Goal: Task Accomplishment & Management: Use online tool/utility

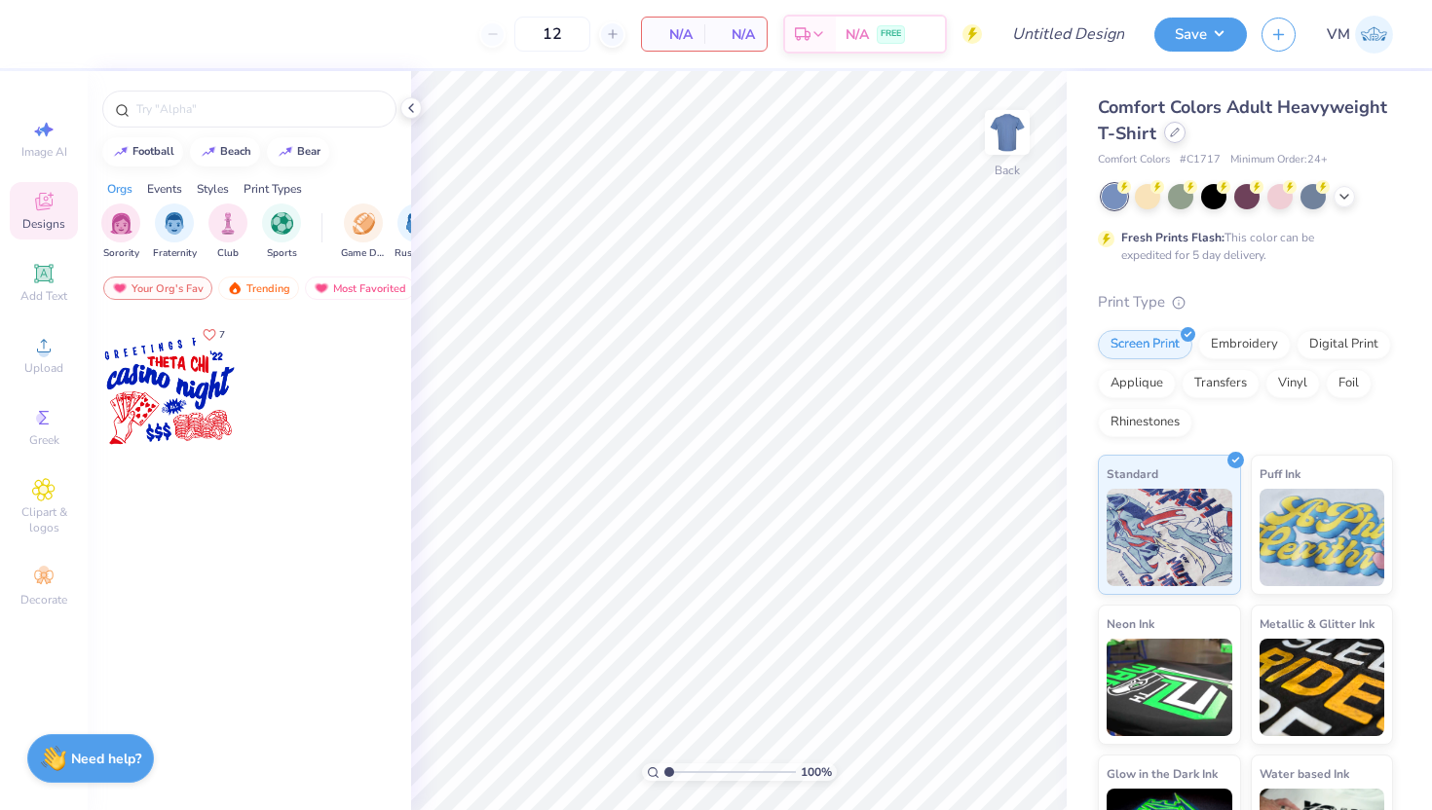
click at [1175, 131] on icon at bounding box center [1175, 133] width 10 height 10
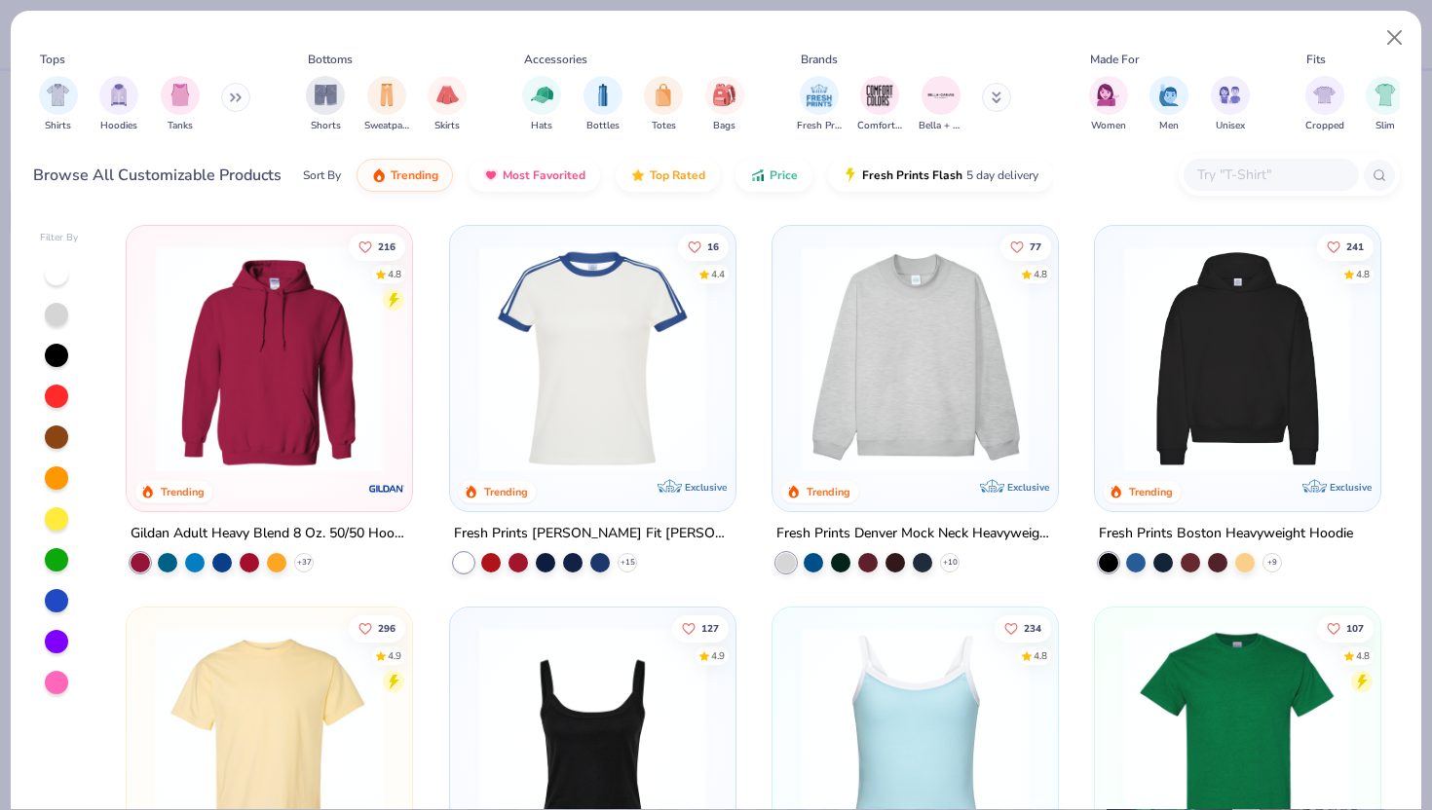
click at [1204, 173] on input "text" at bounding box center [1270, 175] width 150 height 22
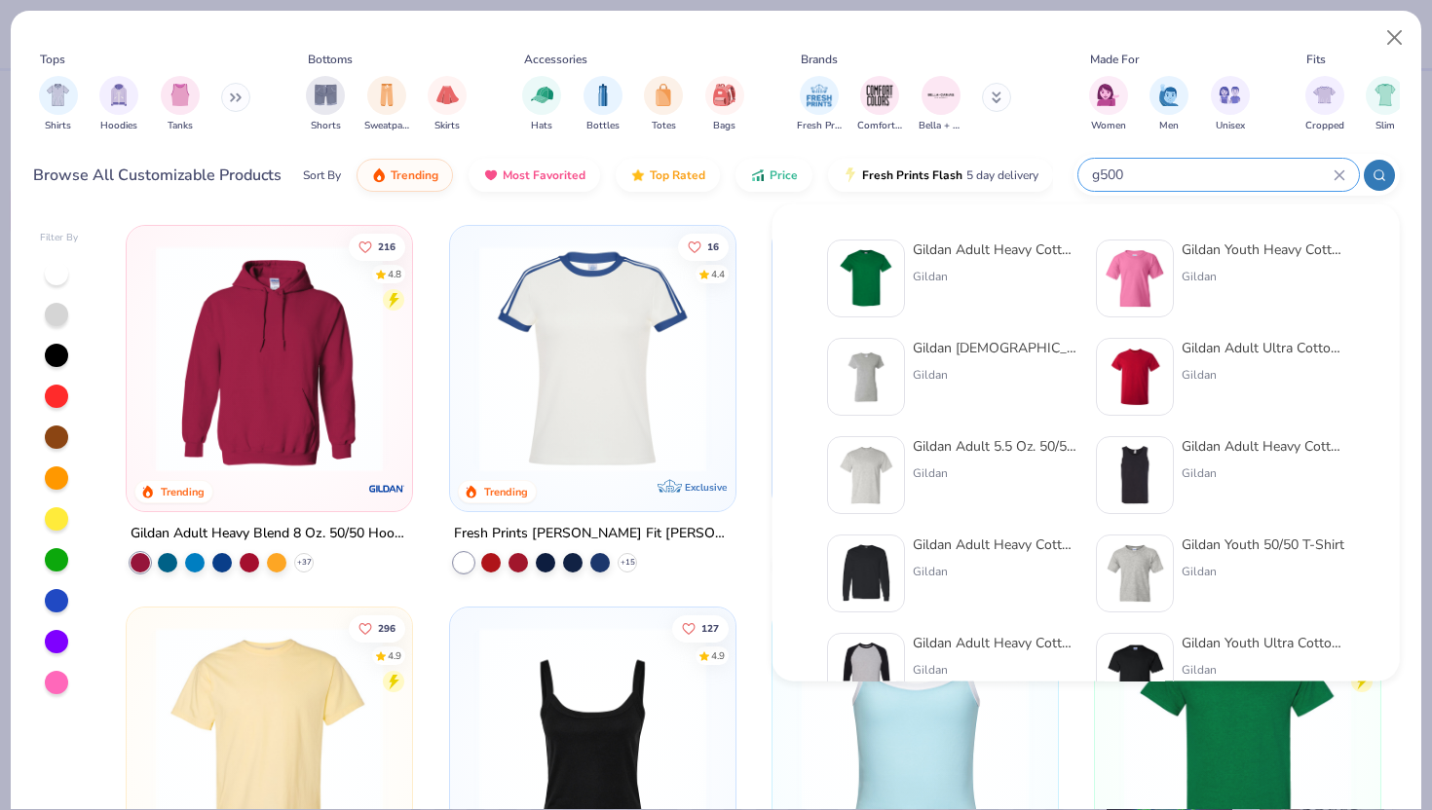
type input "g500"
click at [935, 247] on div "Gildan Adult Heavy Cotton T-Shirt" at bounding box center [995, 250] width 164 height 20
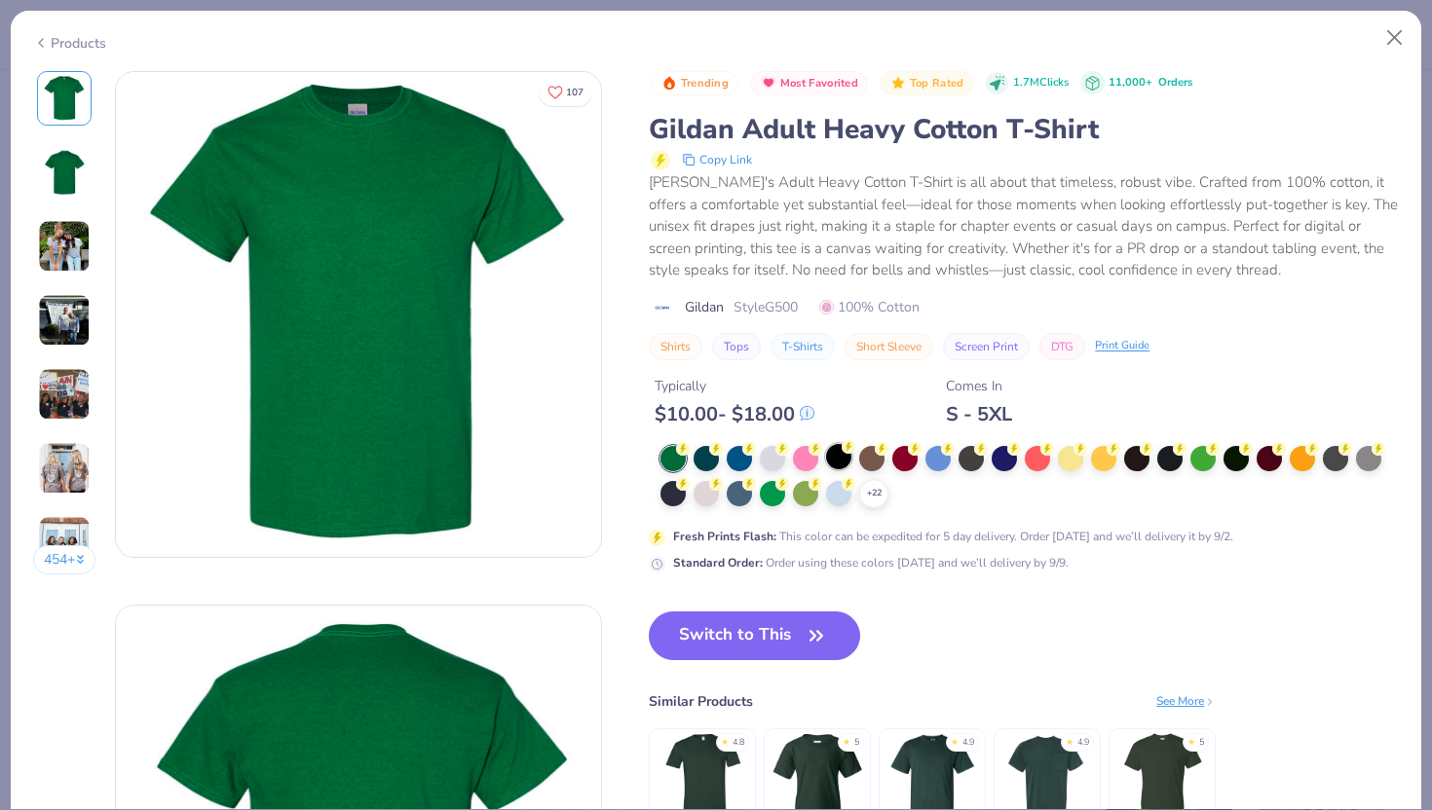
click at [841, 458] on div at bounding box center [838, 456] width 25 height 25
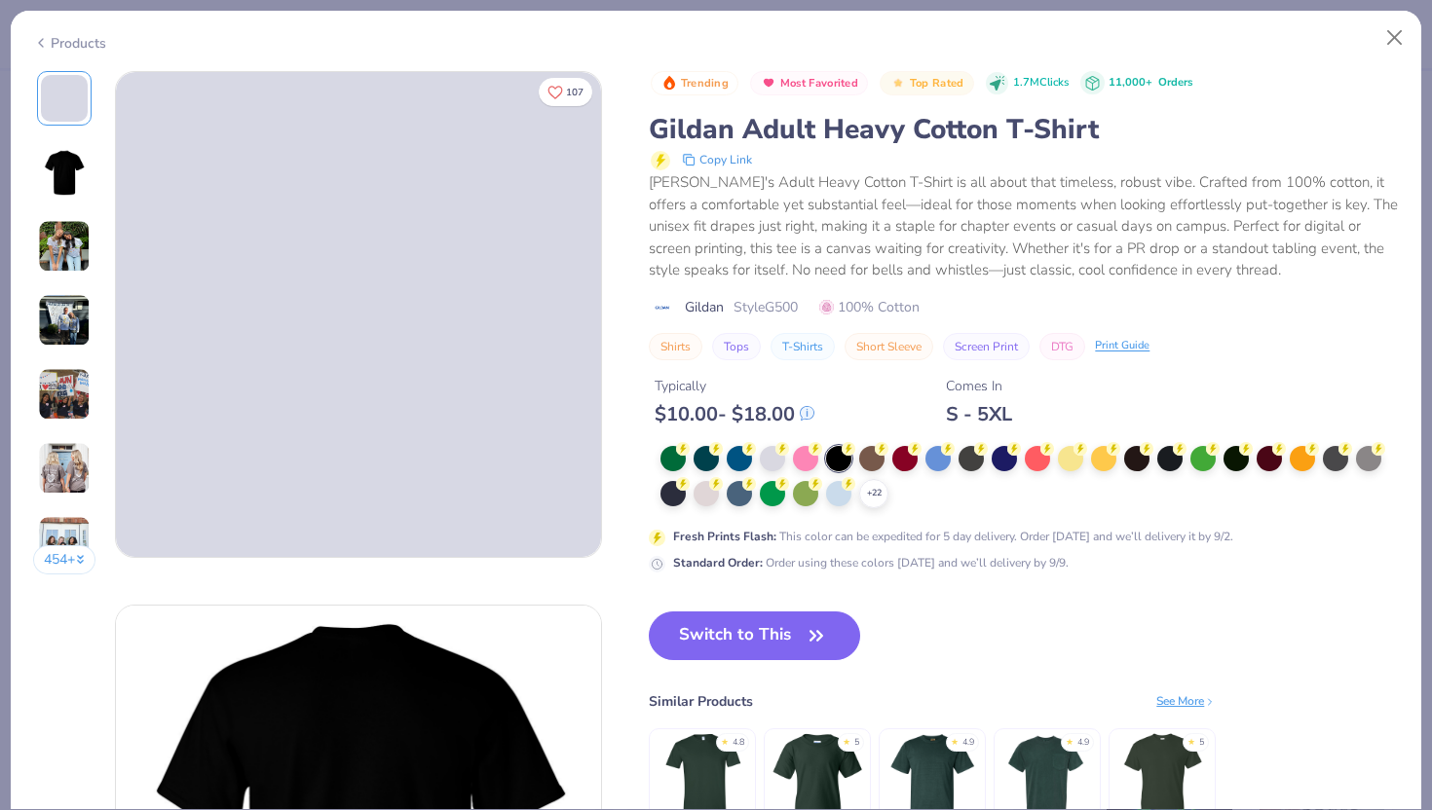
click at [734, 664] on div "Switch to This Similar Products See More ★ 4.8 ★ 5 ★ 4.9 ★ 4.9 ★ 5" at bounding box center [932, 743] width 567 height 263
click at [732, 652] on button "Switch to This" at bounding box center [754, 636] width 211 height 49
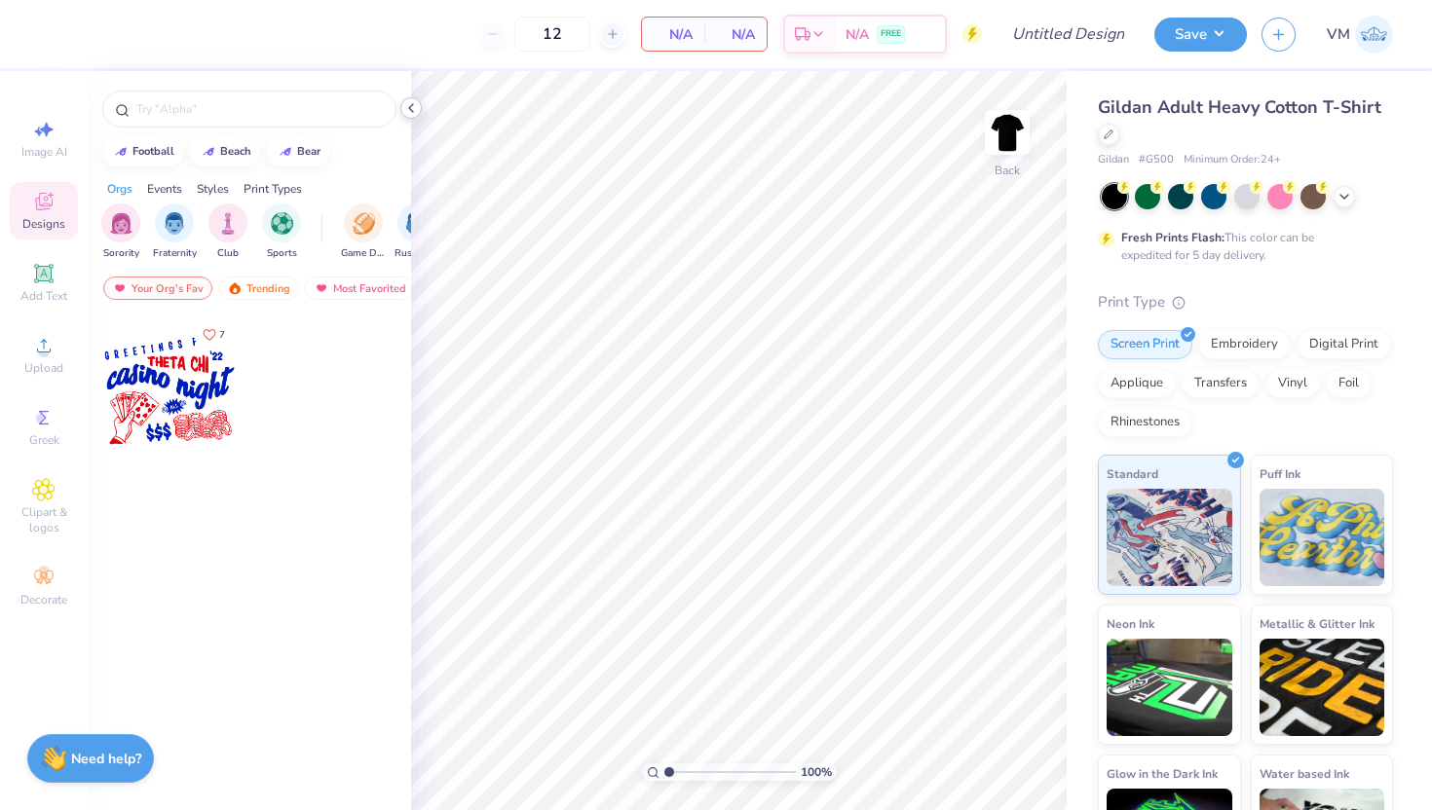
click at [408, 104] on icon at bounding box center [411, 108] width 16 height 16
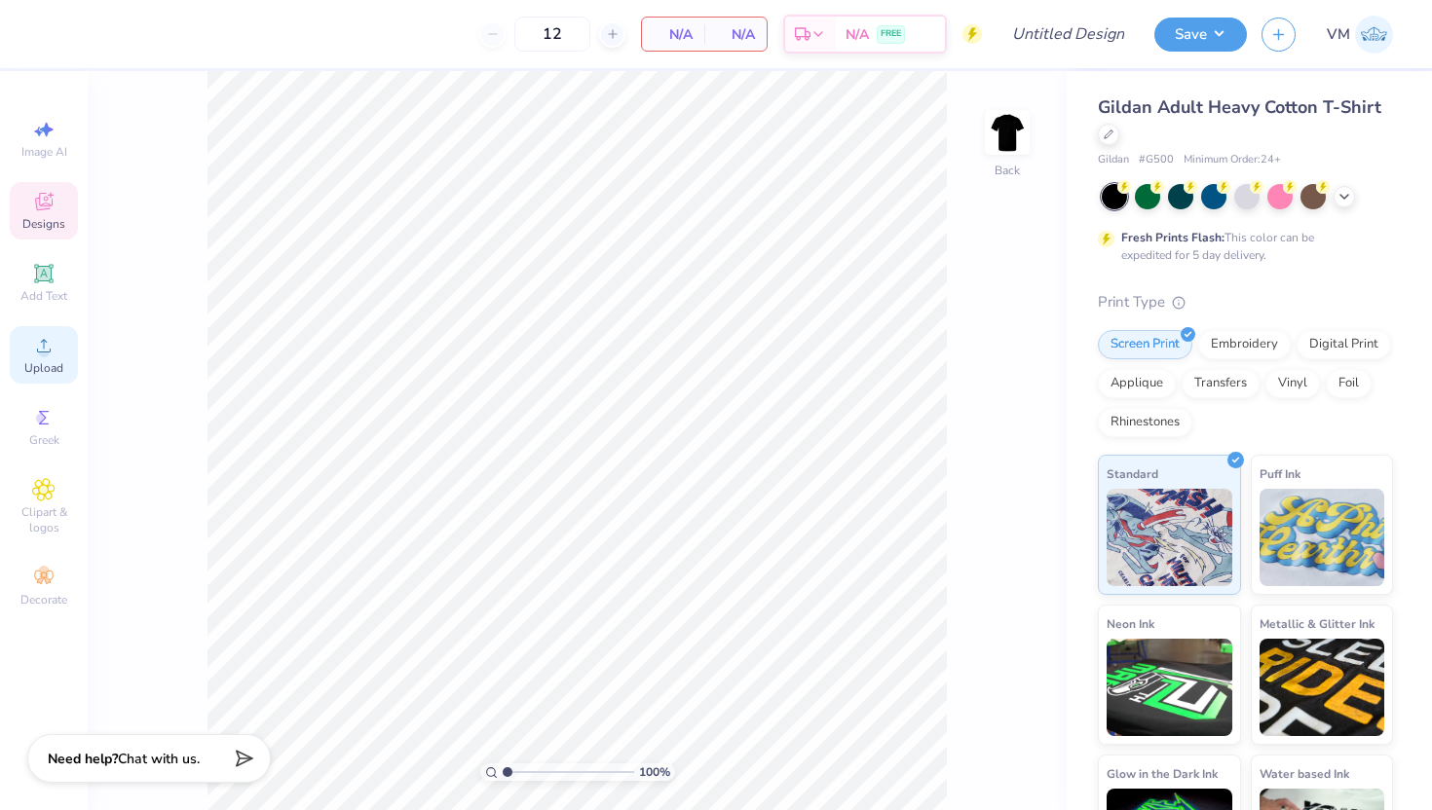
click at [34, 363] on span "Upload" at bounding box center [43, 368] width 39 height 16
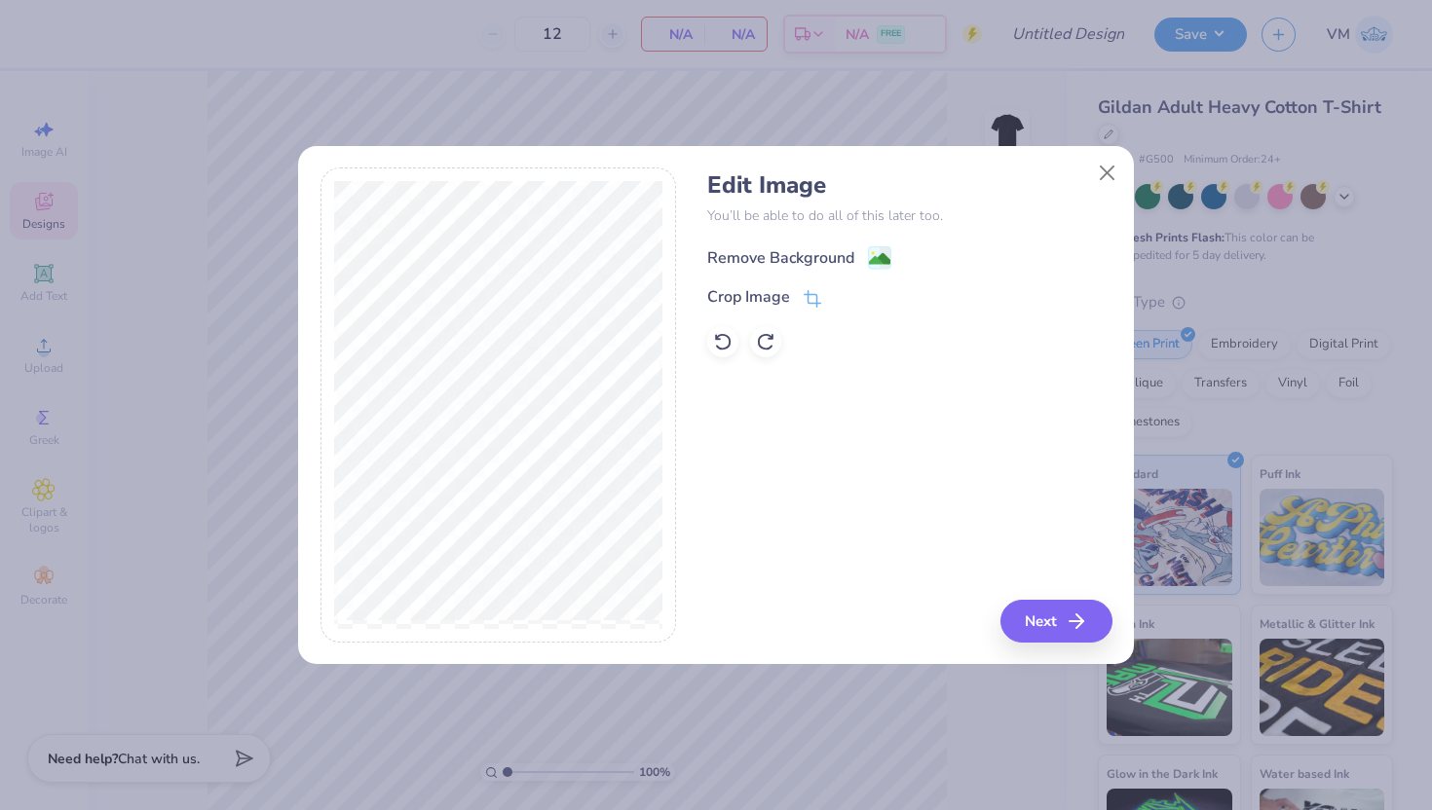
click at [870, 264] on image at bounding box center [879, 258] width 21 height 21
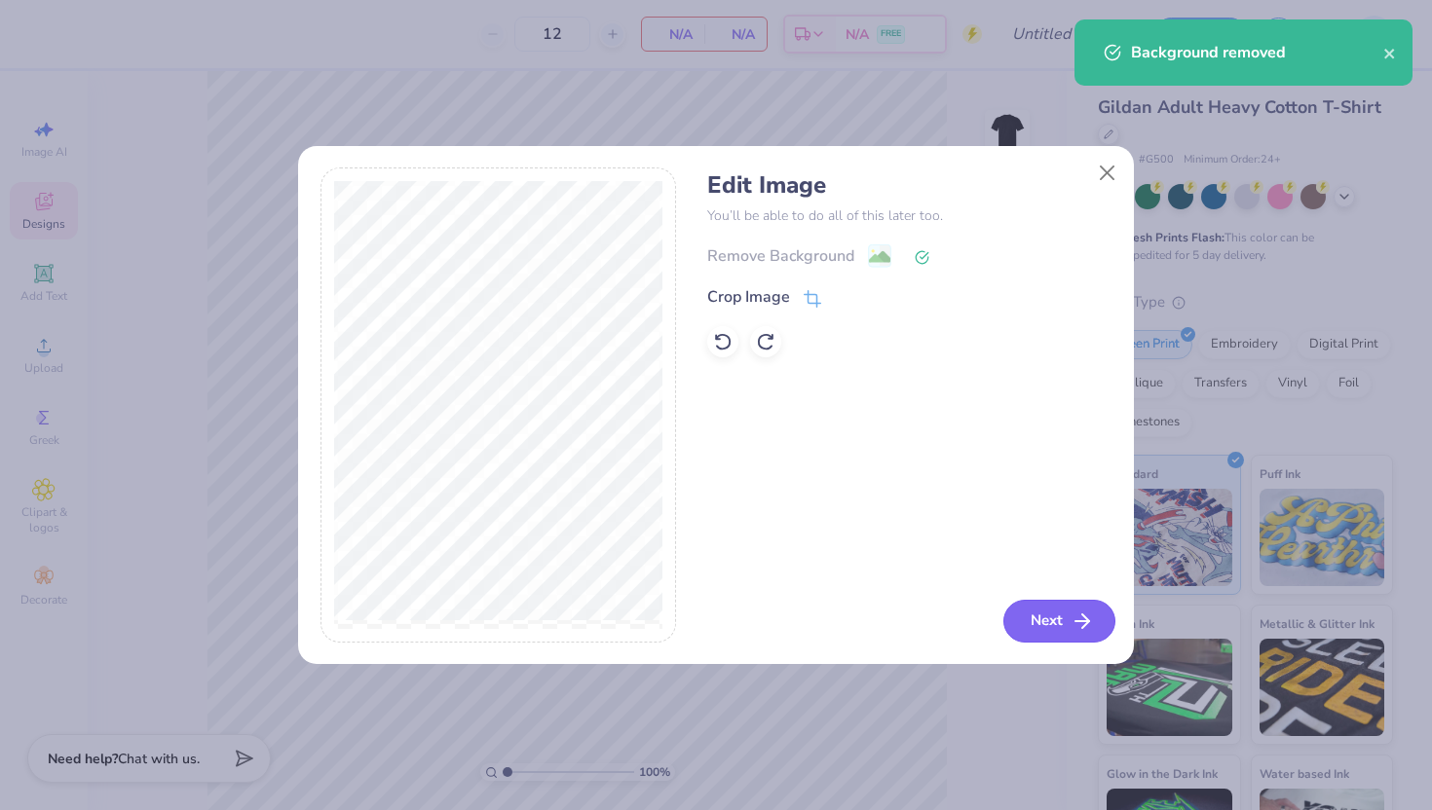
click at [1071, 618] on icon "button" at bounding box center [1082, 621] width 23 height 23
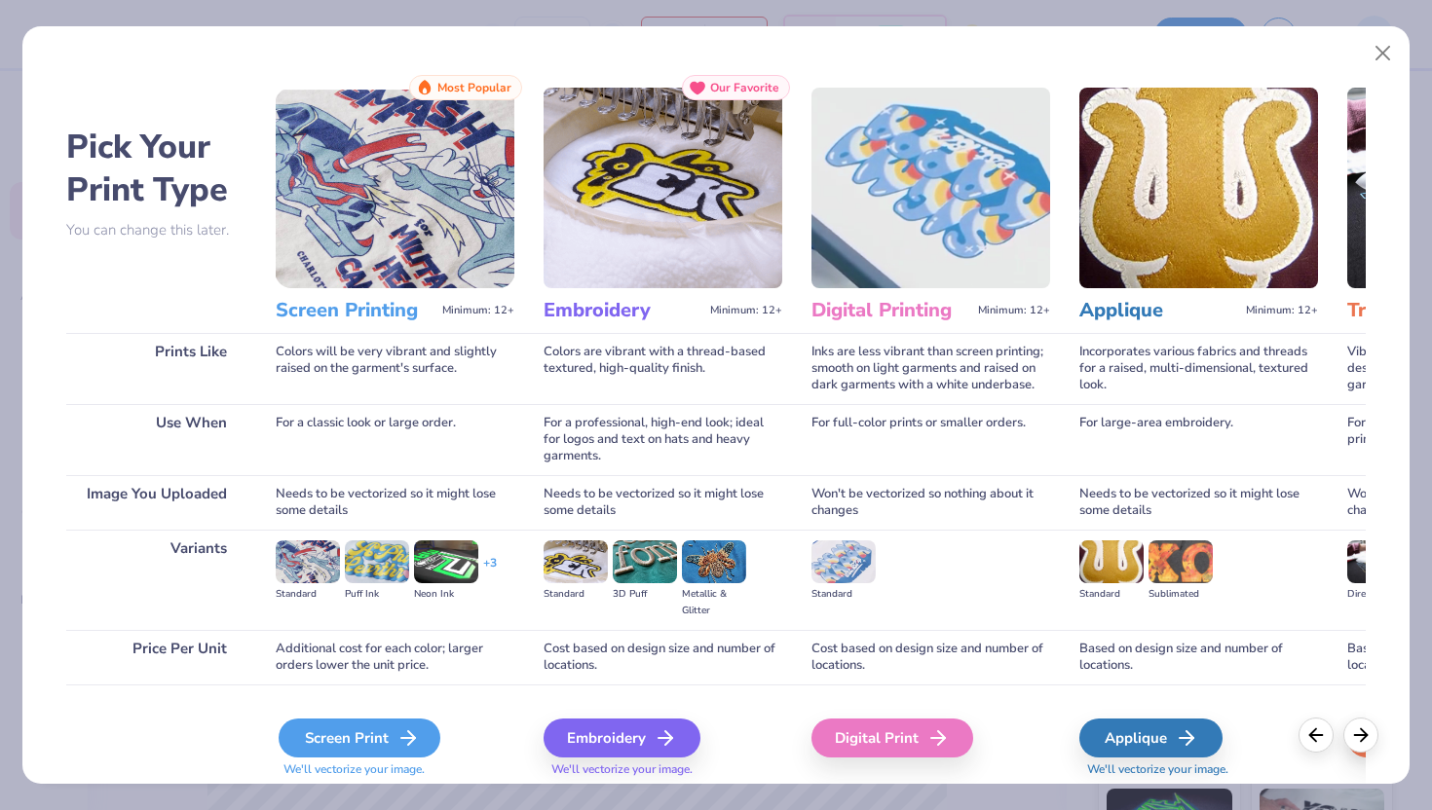
click at [317, 743] on div "Screen Print" at bounding box center [360, 738] width 162 height 39
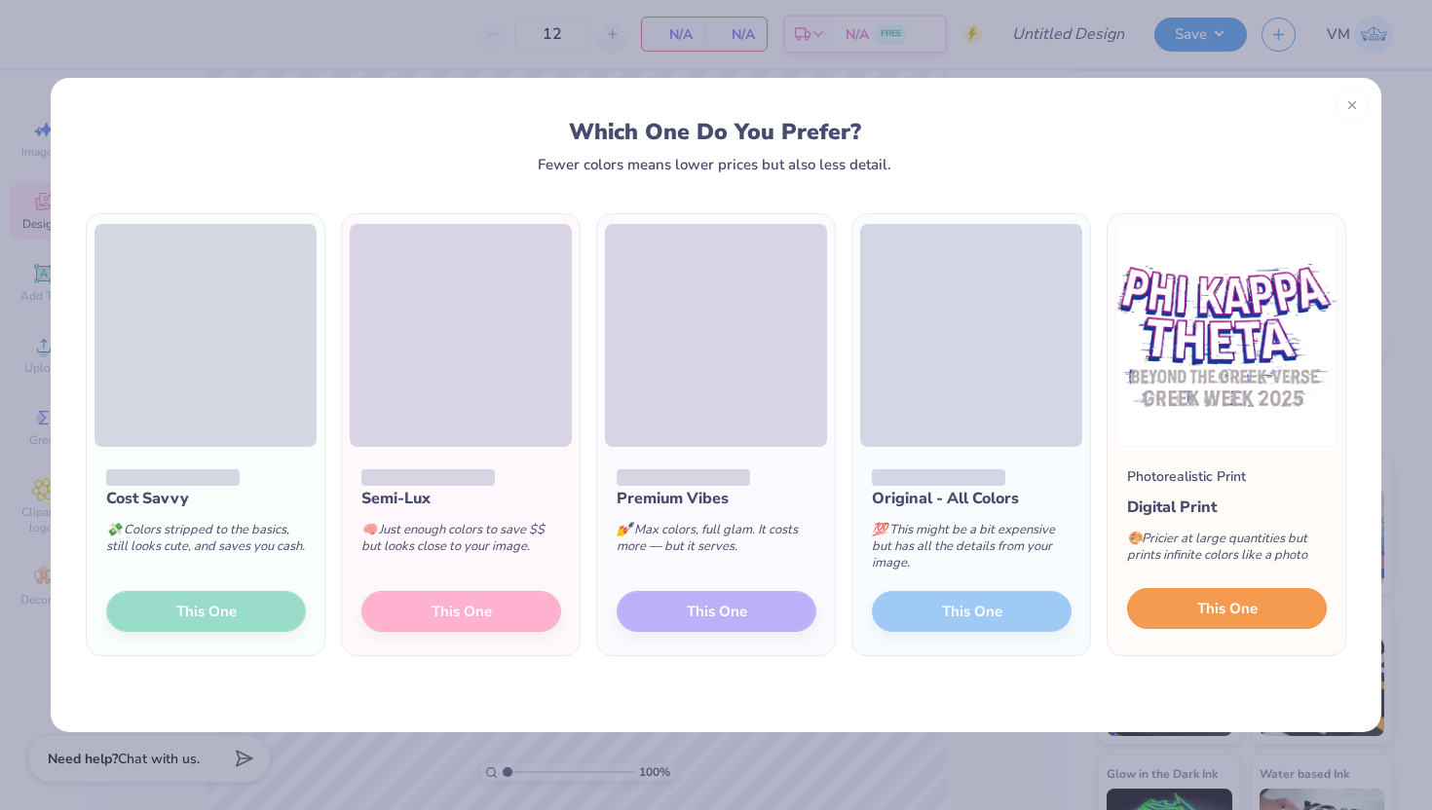
click at [1229, 608] on span "This One" at bounding box center [1227, 609] width 60 height 22
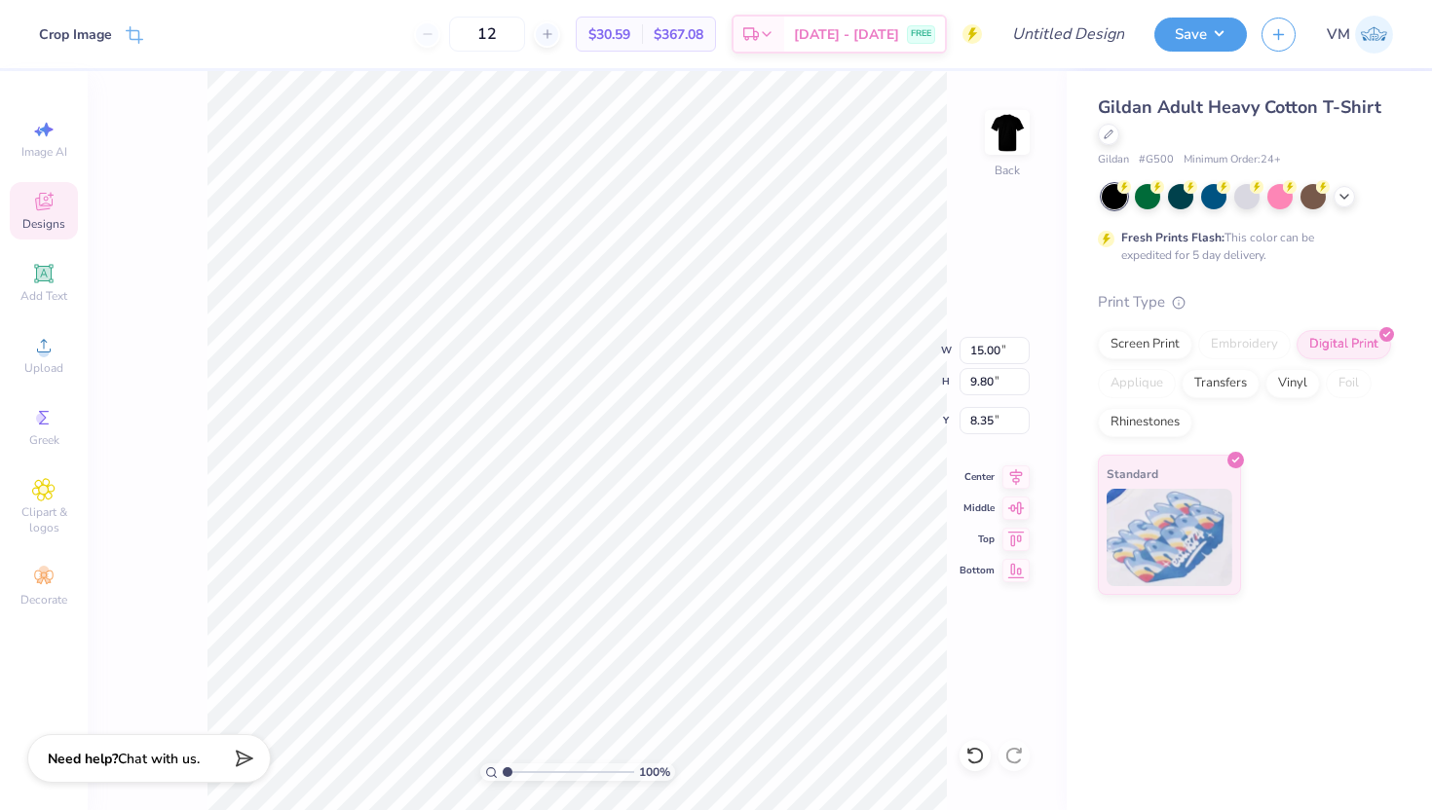
type input "13.84"
type input "9.04"
type input "3.00"
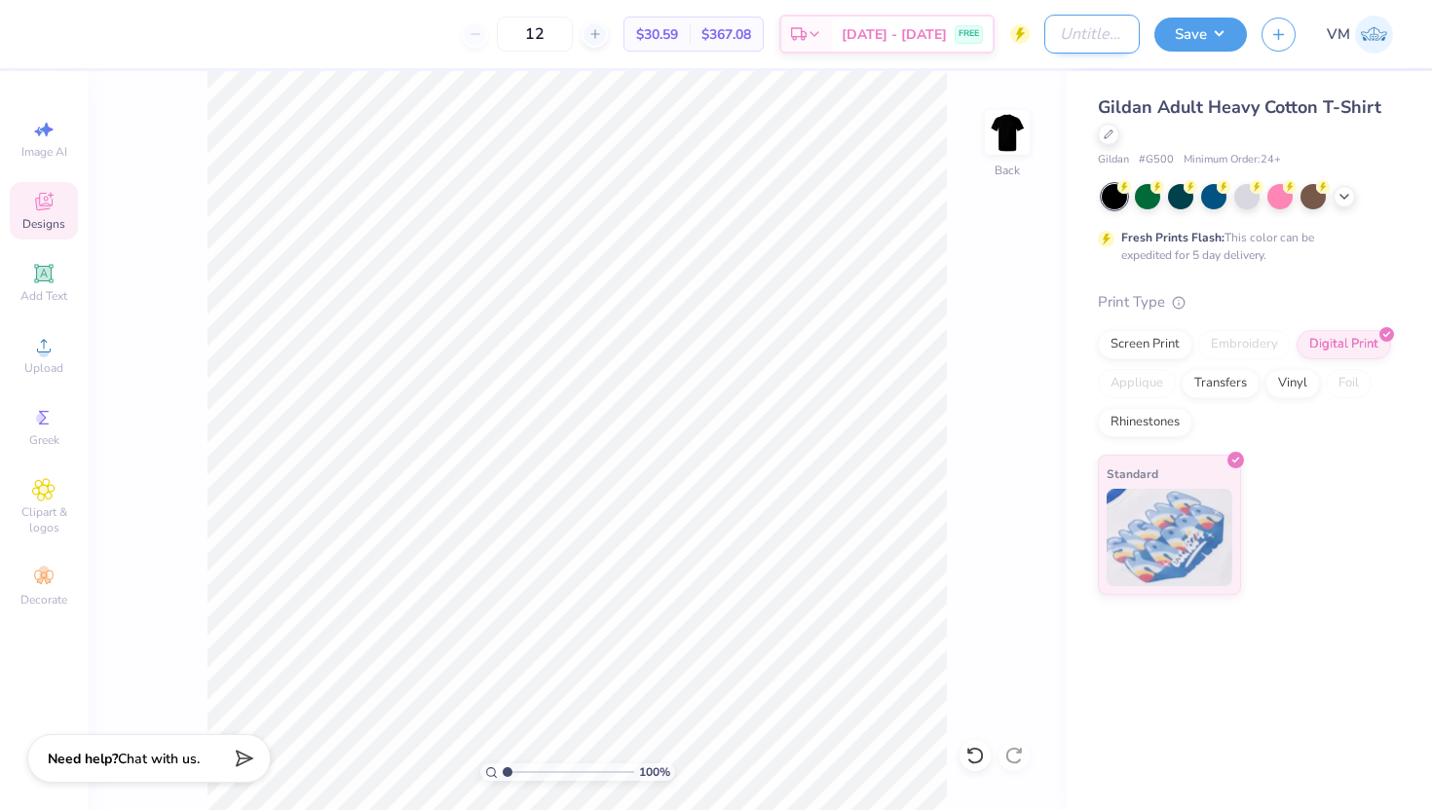
click at [1067, 25] on input "Design Title" at bounding box center [1091, 34] width 95 height 39
type input "PKT Greek Week 2025"
click at [994, 253] on div "100 % Back" at bounding box center [577, 440] width 979 height 739
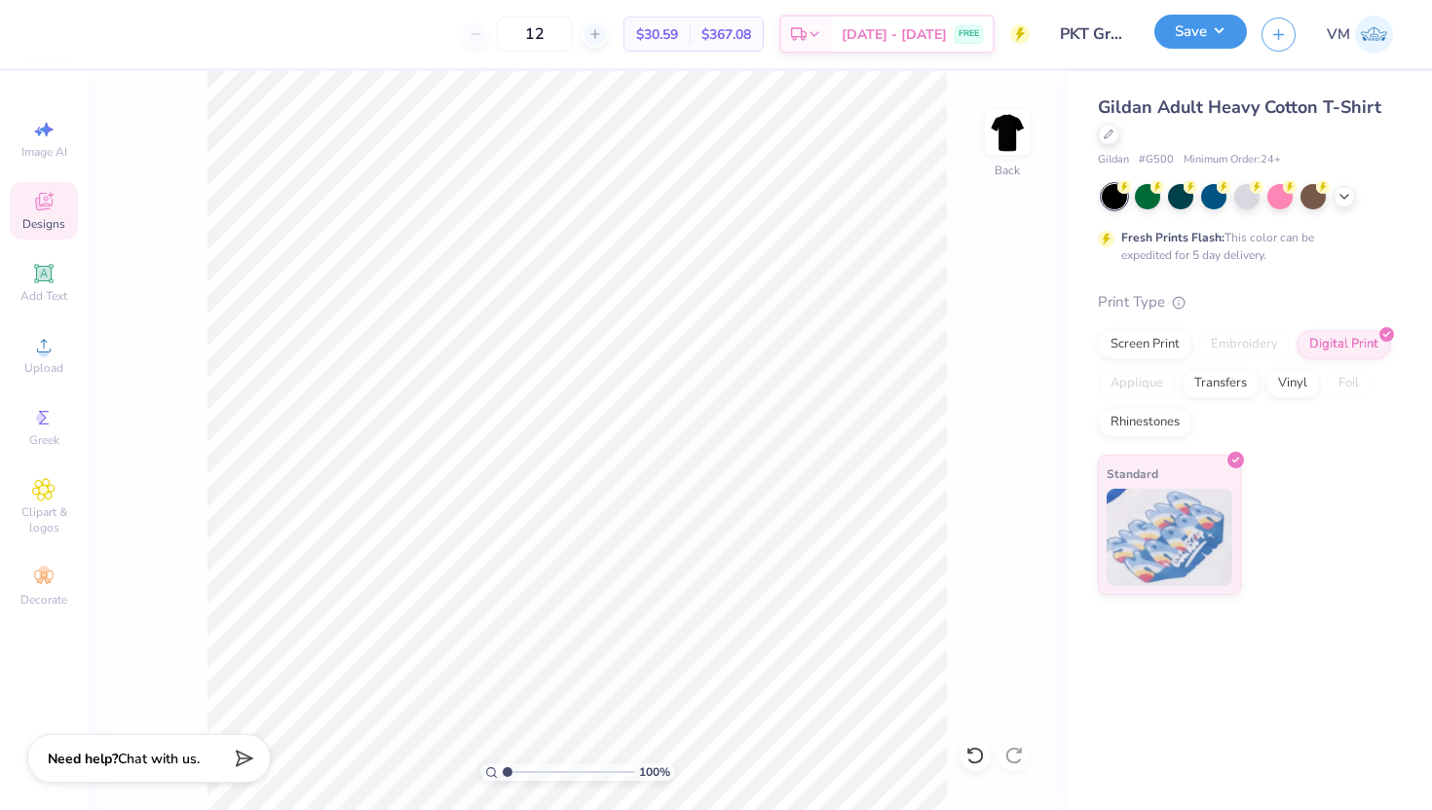
click at [1190, 21] on button "Save" at bounding box center [1200, 32] width 93 height 34
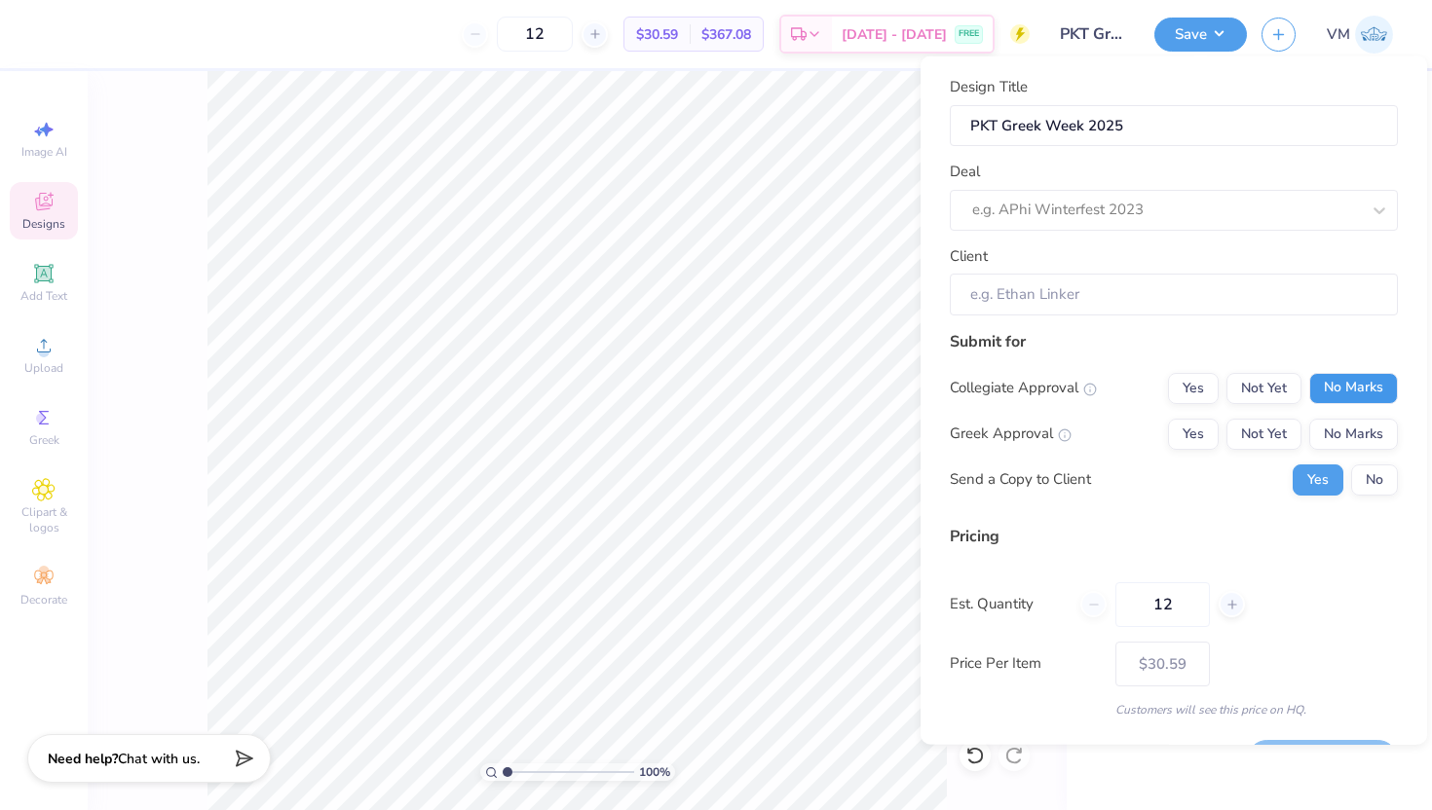
click at [1358, 390] on button "No Marks" at bounding box center [1353, 387] width 89 height 31
click at [1170, 438] on button "Yes" at bounding box center [1193, 433] width 51 height 31
type input "– –"
drag, startPoint x: 1178, startPoint y: 607, endPoint x: 1078, endPoint y: 604, distance: 99.4
click at [1078, 604] on div "Est. Quantity 12" at bounding box center [1174, 604] width 448 height 45
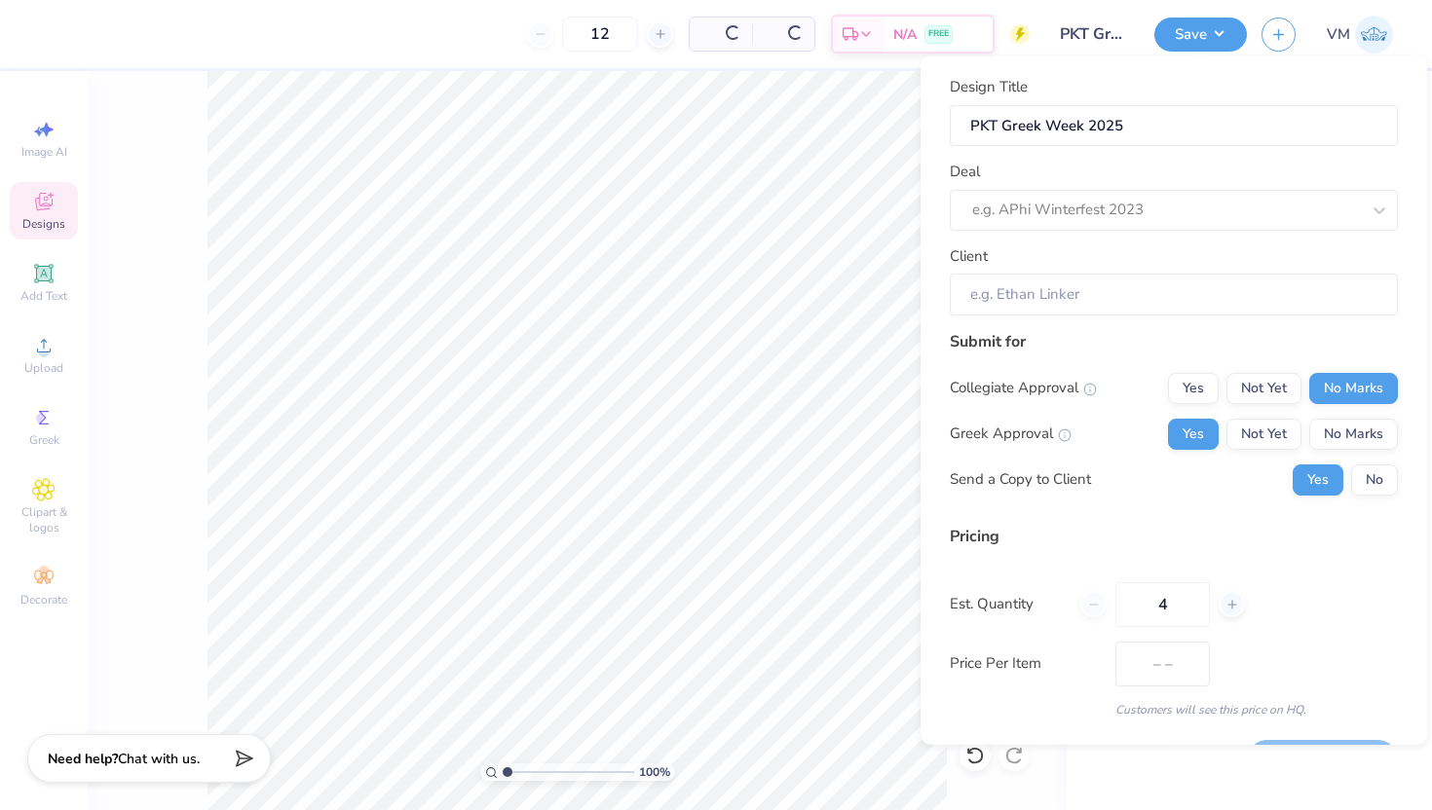
type input "48"
click at [1252, 648] on div "Price Per Item – –" at bounding box center [1174, 663] width 448 height 45
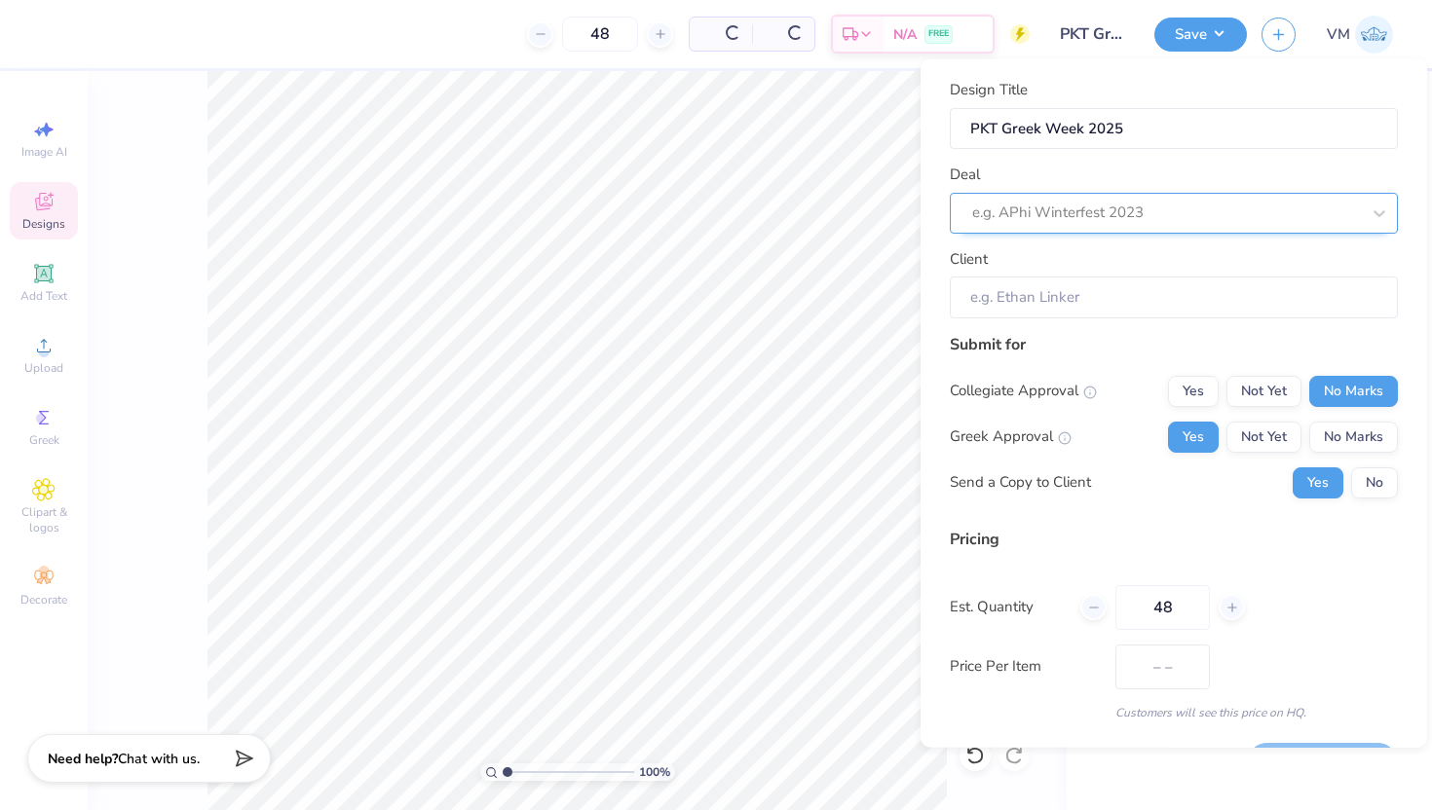
click at [1014, 200] on div at bounding box center [1166, 213] width 388 height 26
click at [1380, 213] on icon at bounding box center [1379, 212] width 12 height 7
click at [1082, 214] on div at bounding box center [1146, 213] width 349 height 26
click at [1082, 209] on div at bounding box center [1146, 213] width 349 height 26
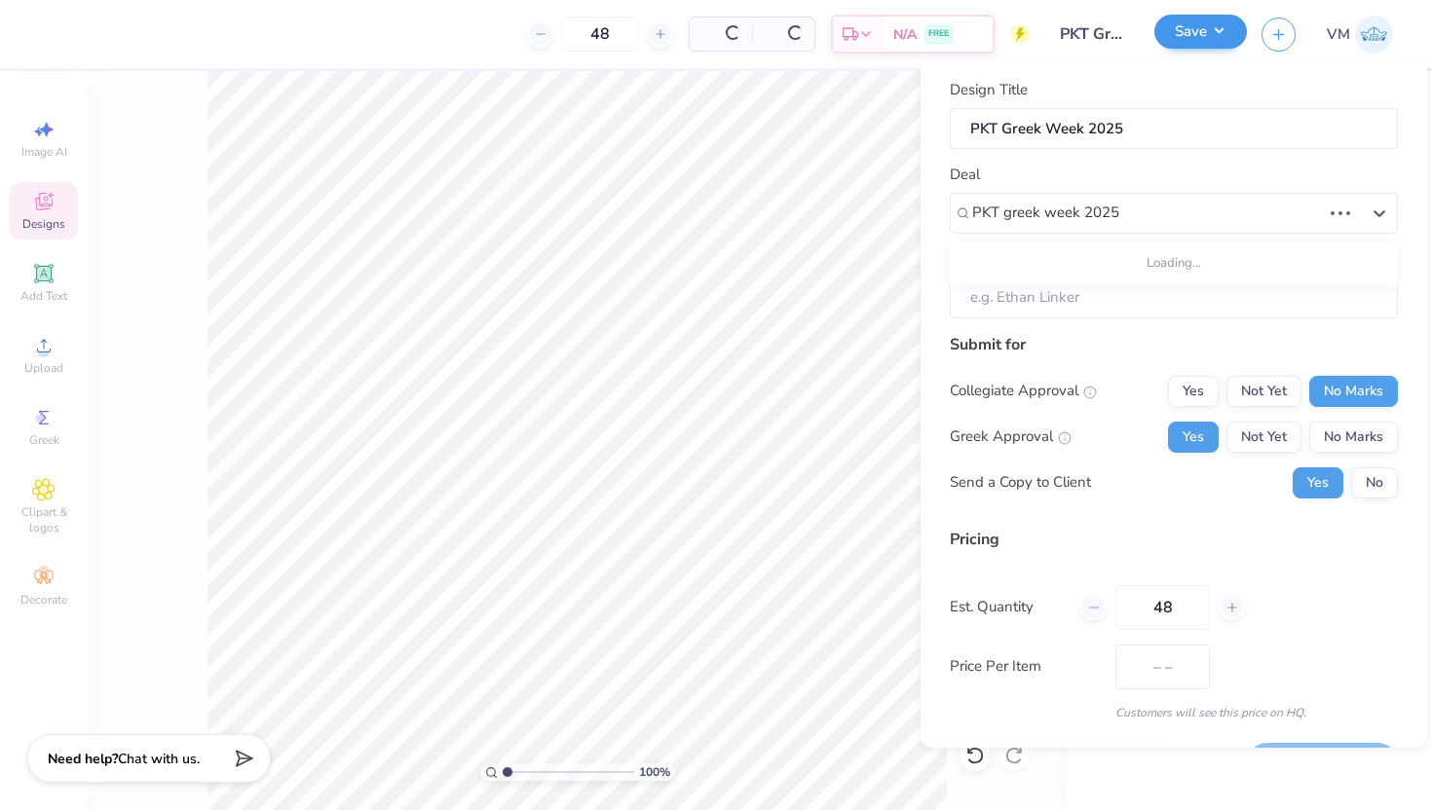
type input "PKT greek week 2025"
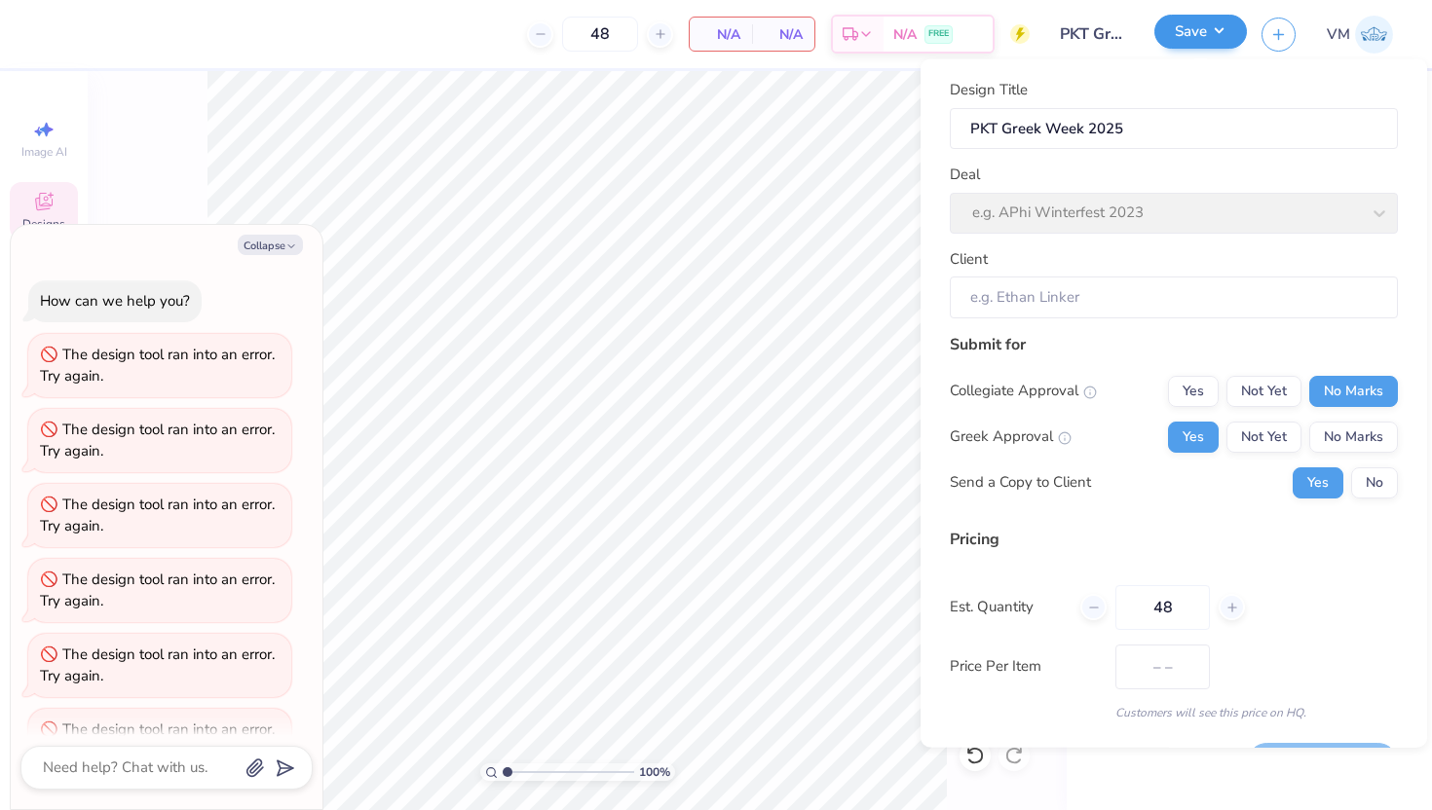
scroll to position [426, 0]
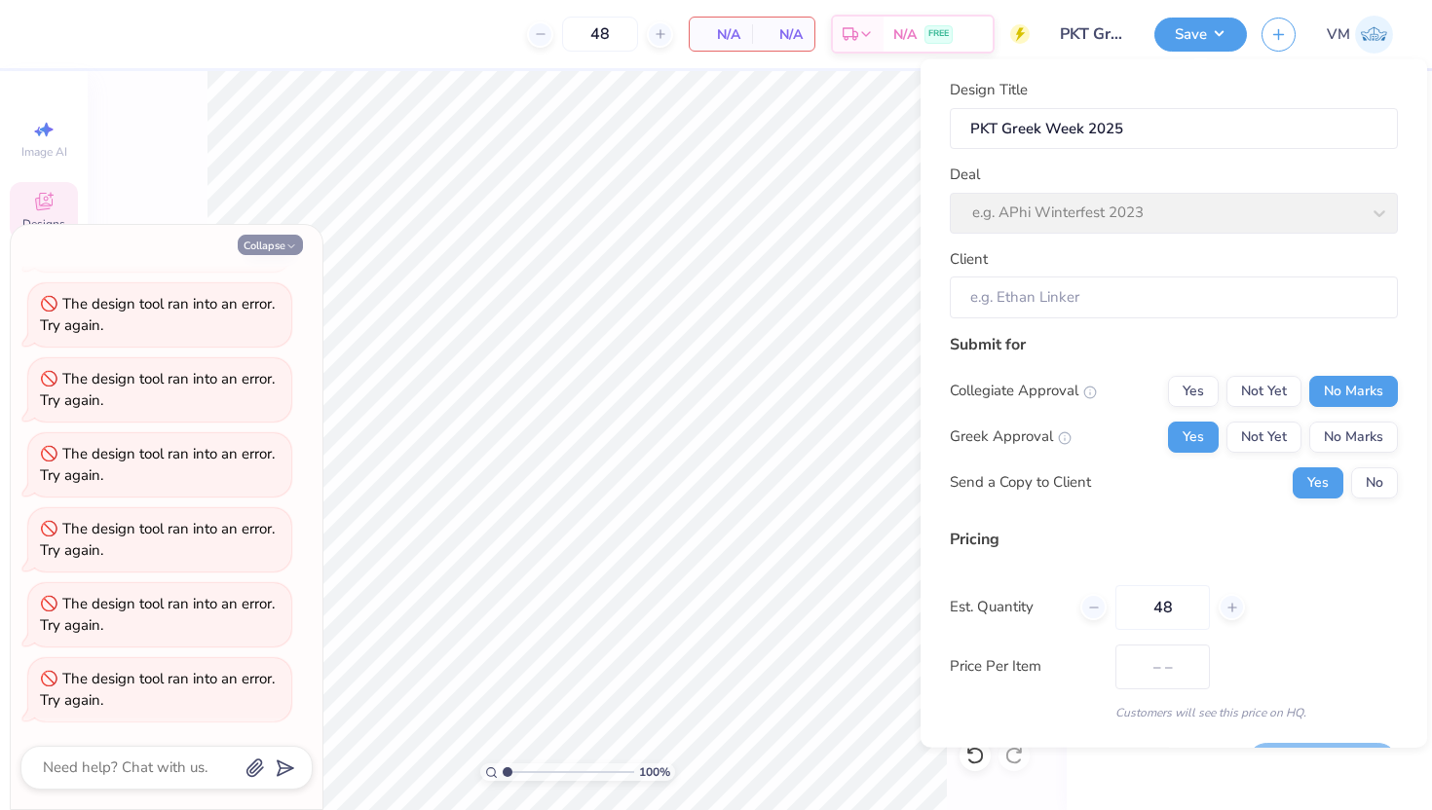
click at [287, 239] on button "Collapse" at bounding box center [270, 245] width 65 height 20
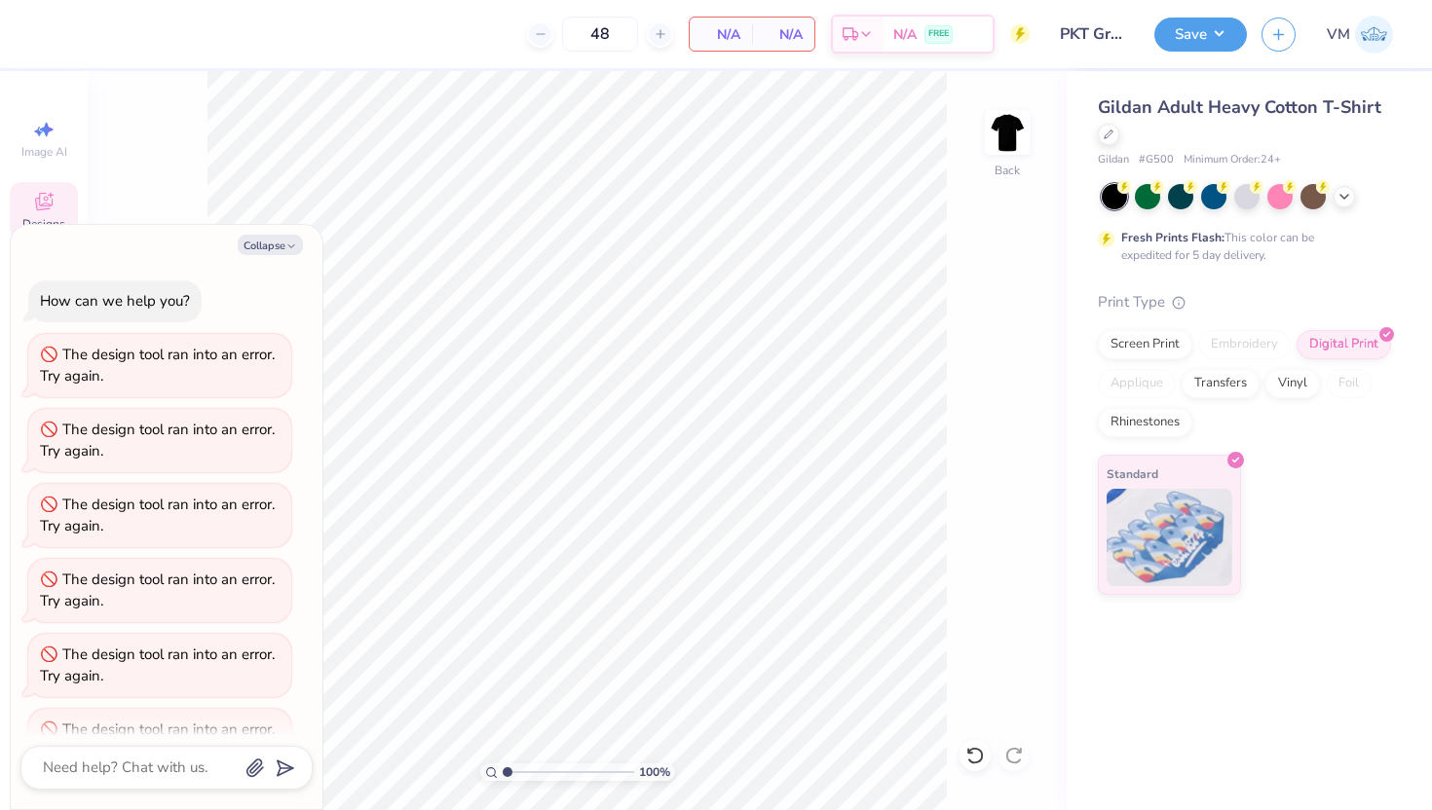
scroll to position [531, 0]
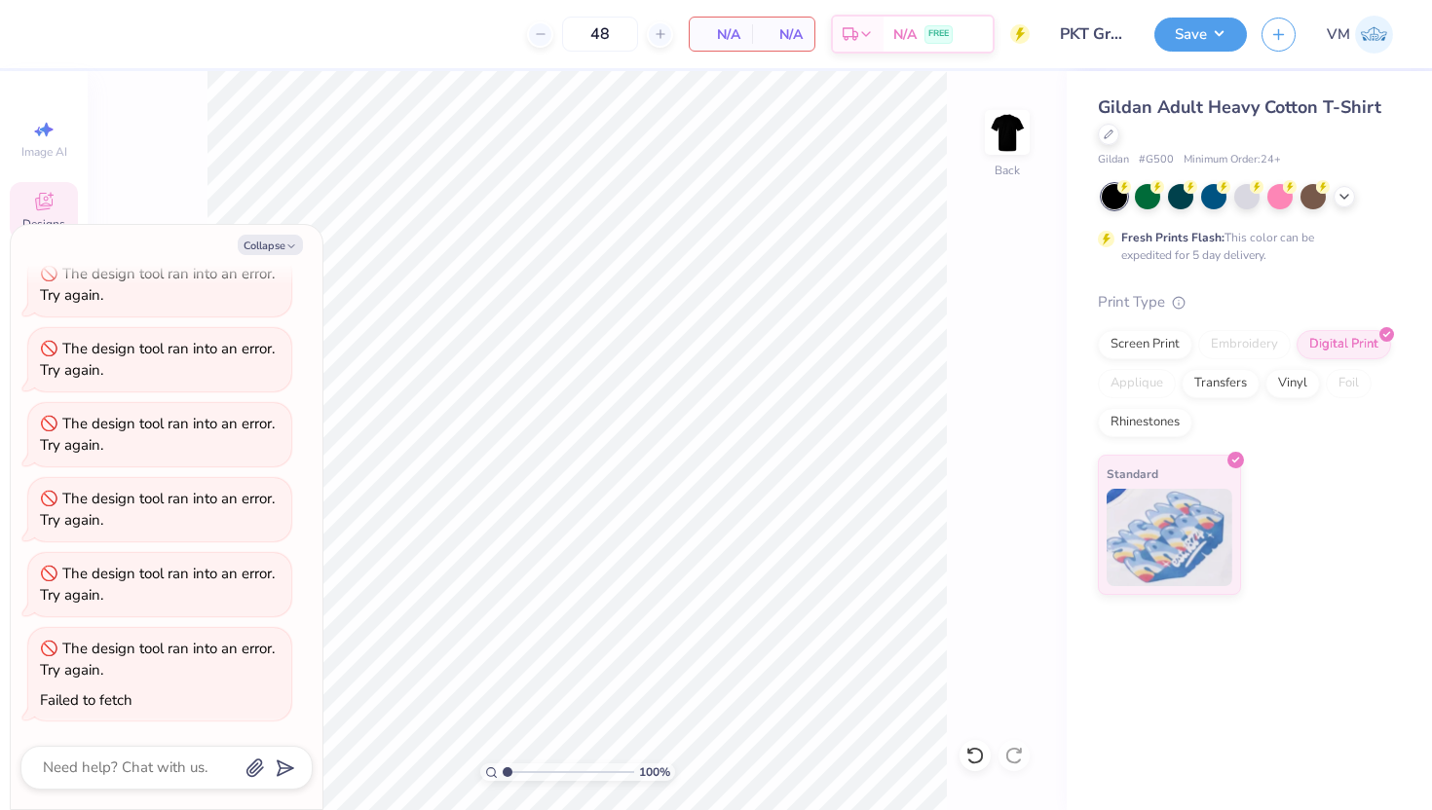
click at [1209, 54] on div "Save VM" at bounding box center [1293, 34] width 278 height 68
click at [1200, 41] on button "Save" at bounding box center [1200, 32] width 93 height 34
type textarea "x"
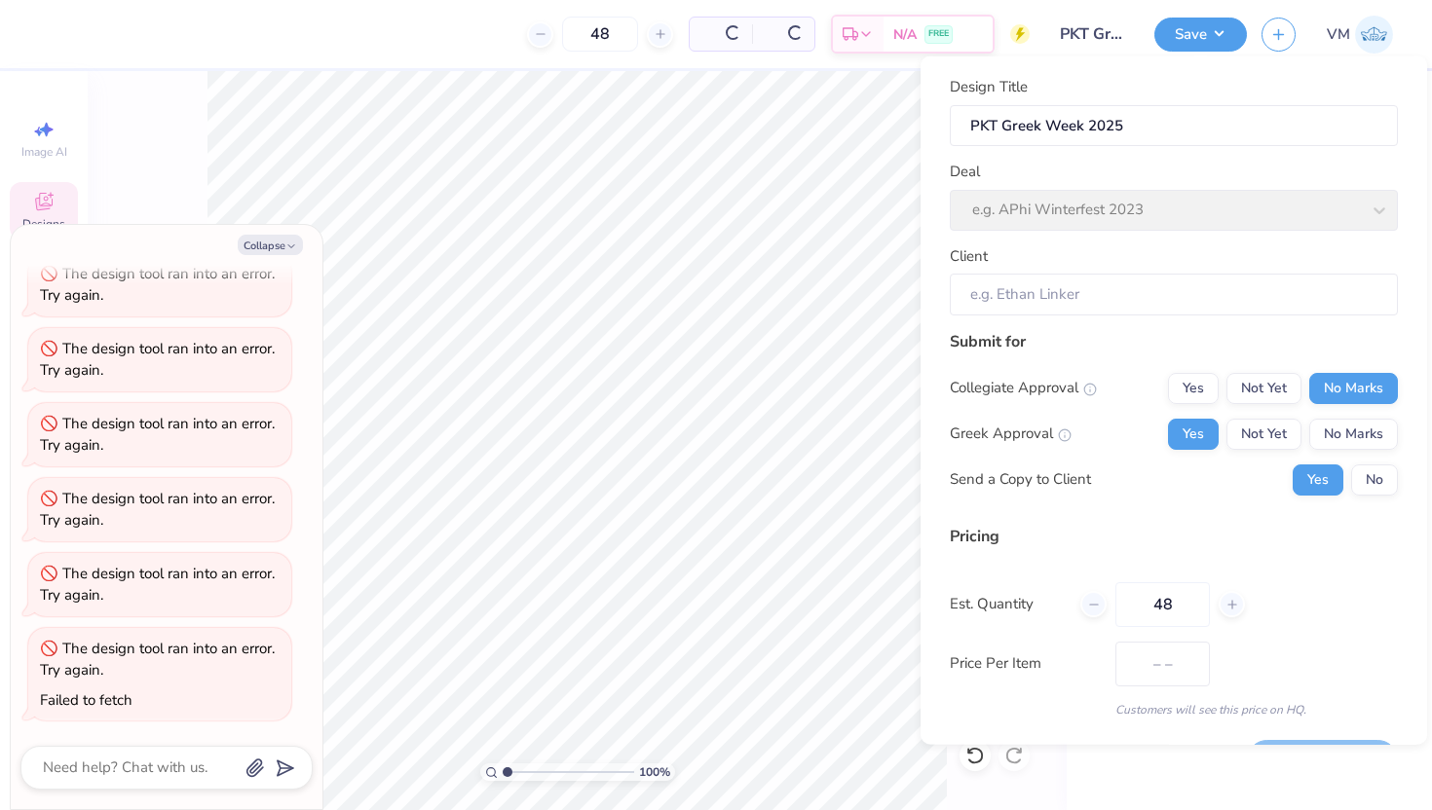
click at [1128, 210] on div "Deal e.g. APhi Winterfest 2023" at bounding box center [1174, 196] width 448 height 70
type input "$23.07"
click at [1122, 212] on div "Deal e.g. APhi Winterfest 2023" at bounding box center [1174, 196] width 448 height 70
click at [286, 248] on icon "button" at bounding box center [291, 247] width 12 height 12
type textarea "x"
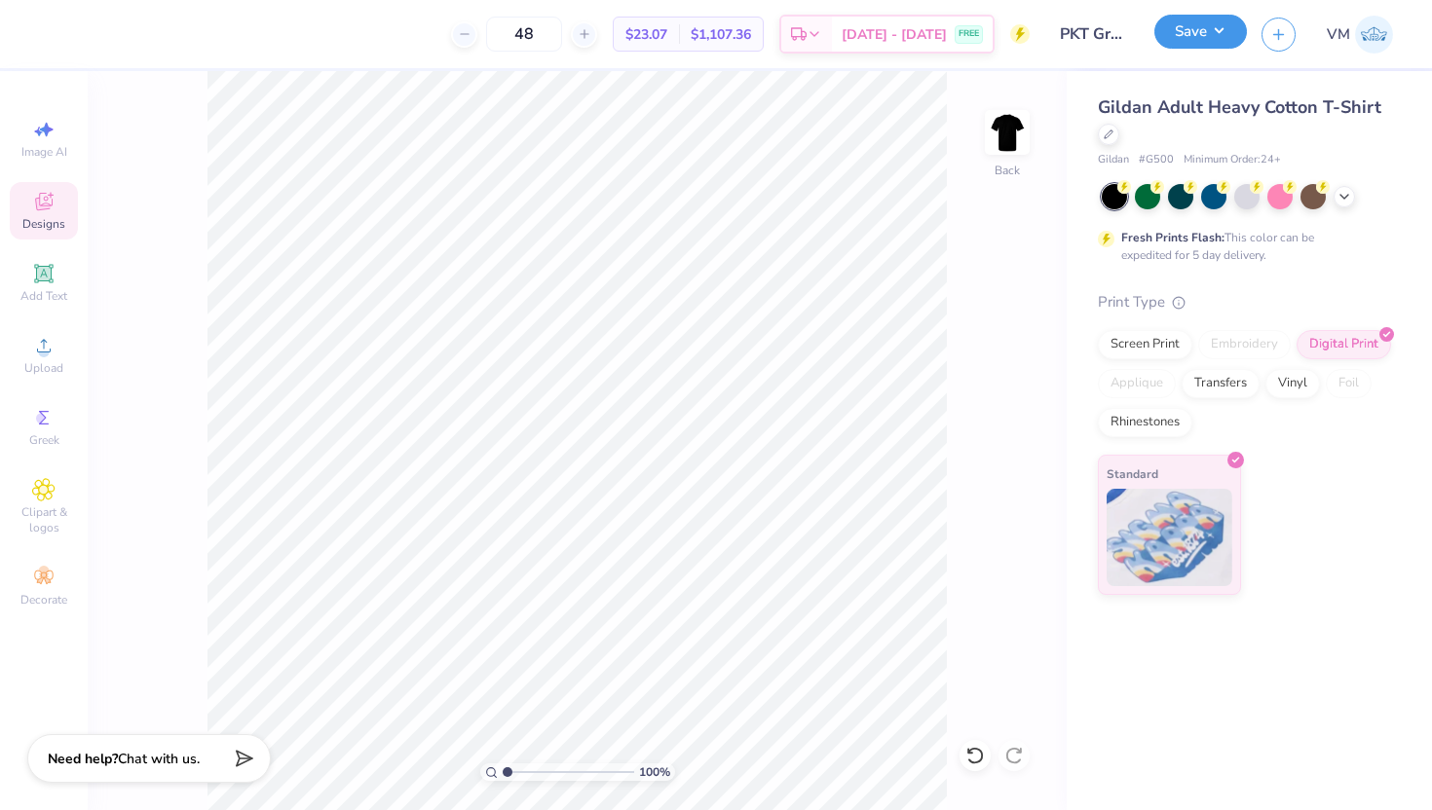
click at [1195, 30] on button "Save" at bounding box center [1200, 32] width 93 height 34
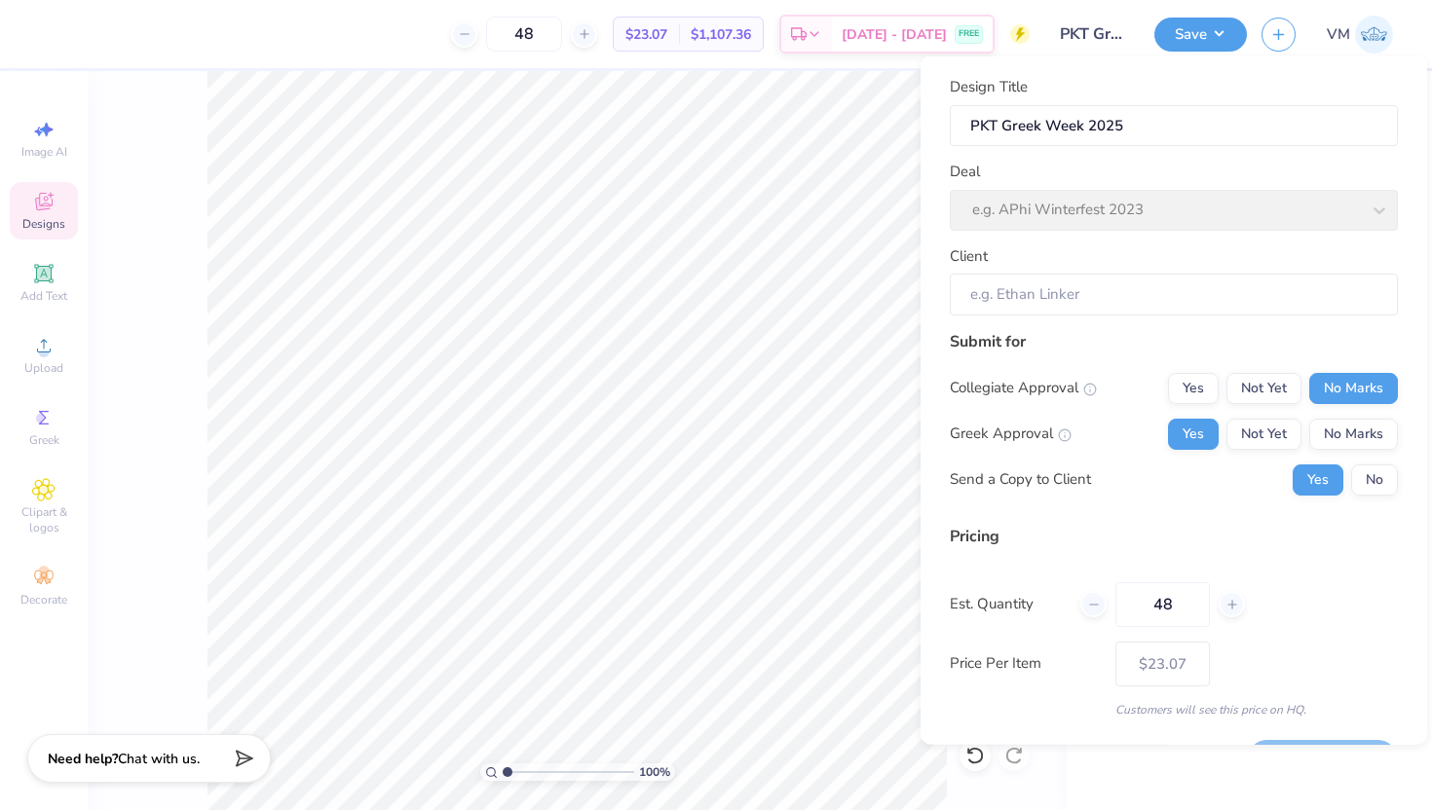
click at [1120, 202] on div "Deal e.g. APhi Winterfest 2023" at bounding box center [1174, 196] width 448 height 70
click at [1205, 219] on div "Deal e.g. APhi Winterfest 2023" at bounding box center [1174, 196] width 448 height 70
click at [1029, 300] on input "Client" at bounding box center [1174, 295] width 448 height 42
click at [1072, 213] on div "Deal e.g. APhi Winterfest 2023" at bounding box center [1174, 196] width 448 height 70
click at [1053, 301] on input "Client" at bounding box center [1174, 295] width 448 height 42
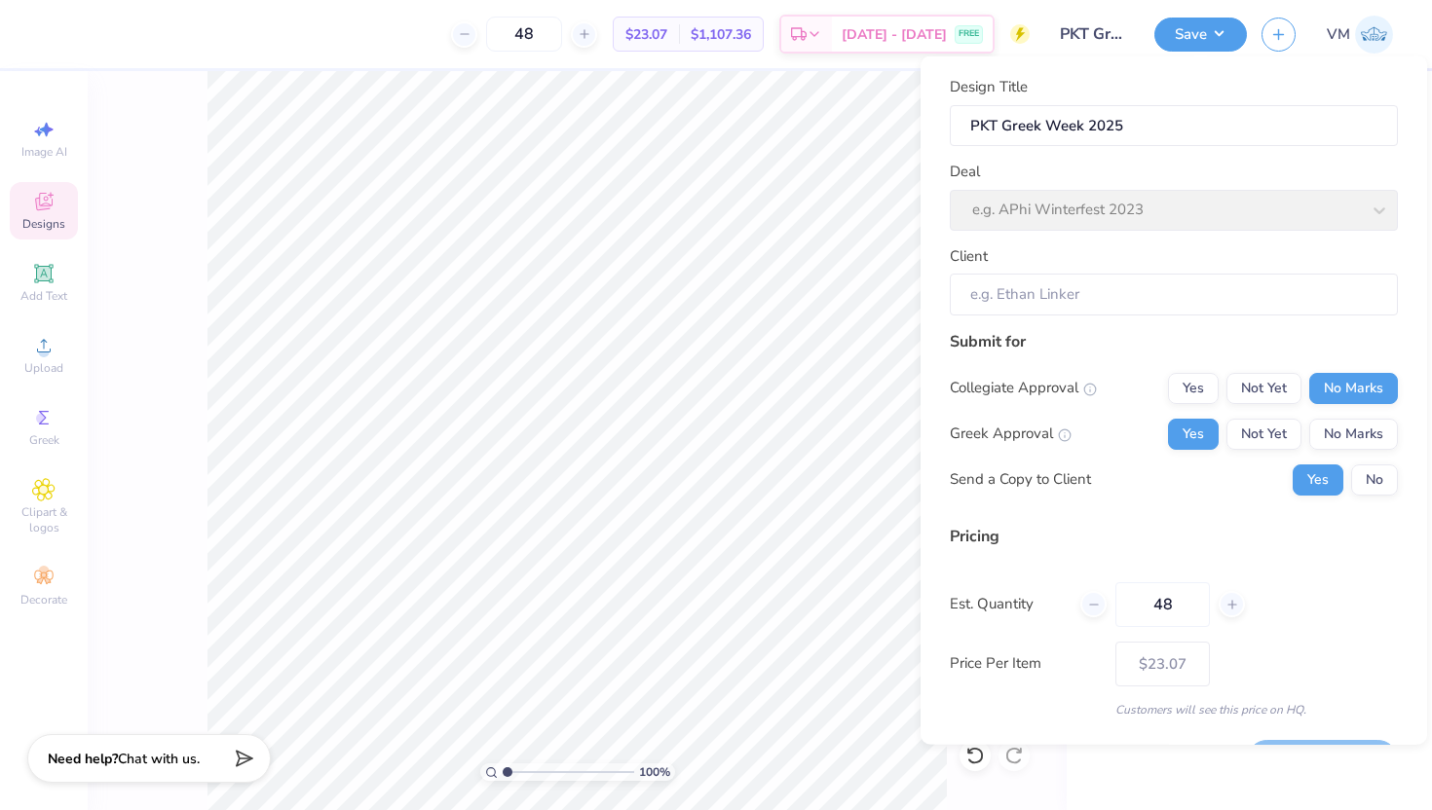
click at [1223, 205] on div "Deal e.g. APhi Winterfest 2023" at bounding box center [1174, 196] width 448 height 70
click at [1136, 128] on input "PKT Greek Week 2025" at bounding box center [1174, 125] width 448 height 42
click at [1071, 223] on div "Deal e.g. APhi Winterfest 2023" at bounding box center [1174, 196] width 448 height 70
click at [1276, 203] on div "Deal e.g. APhi Winterfest 2023" at bounding box center [1174, 196] width 448 height 70
click at [1055, 214] on div "Deal e.g. APhi Winterfest 2023" at bounding box center [1174, 196] width 448 height 70
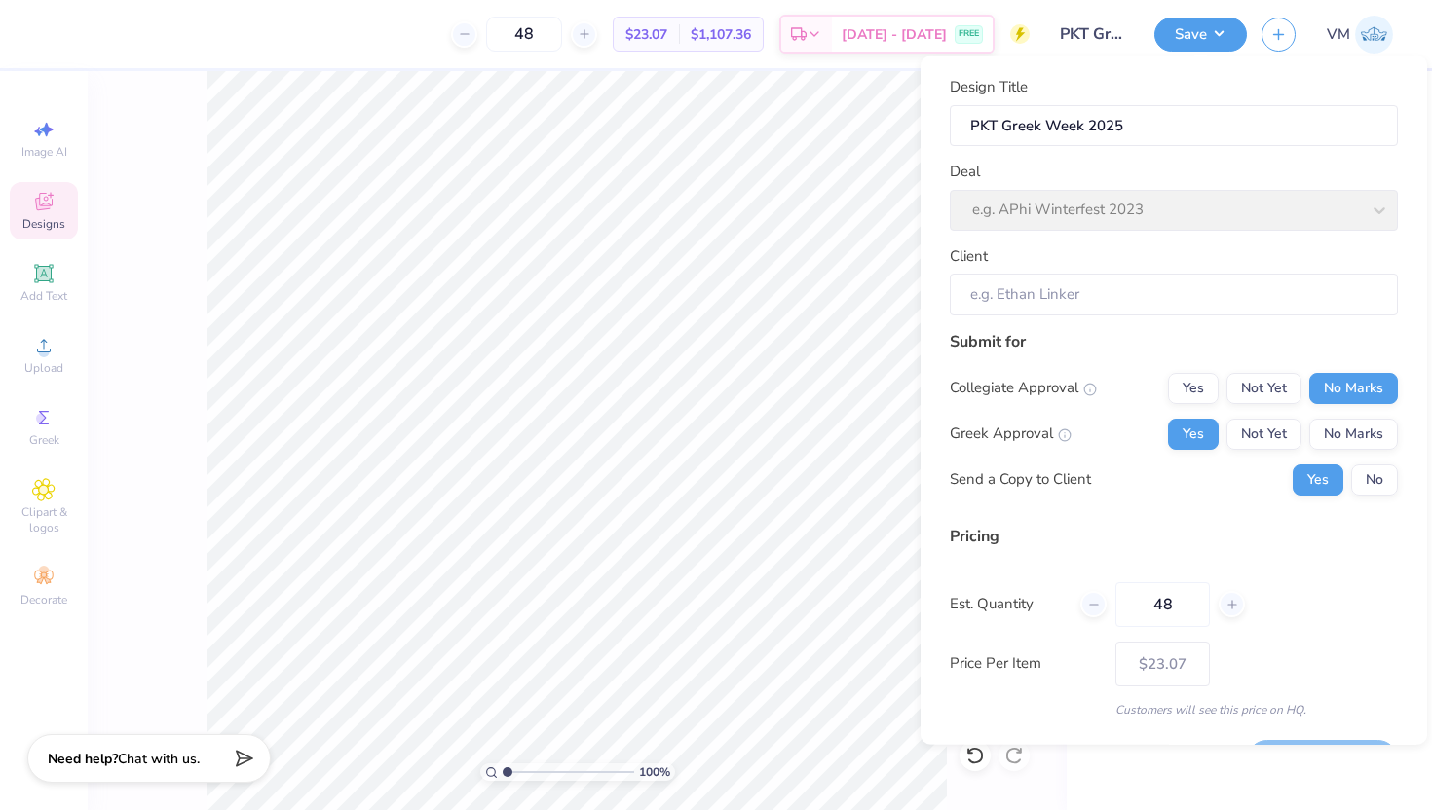
click at [1186, 231] on div "Design Title PKT Greek Week 2025 Deal e.g. APhi Winterfest 2023 Client" at bounding box center [1174, 196] width 448 height 240
click at [1156, 296] on input "Client" at bounding box center [1174, 295] width 448 height 42
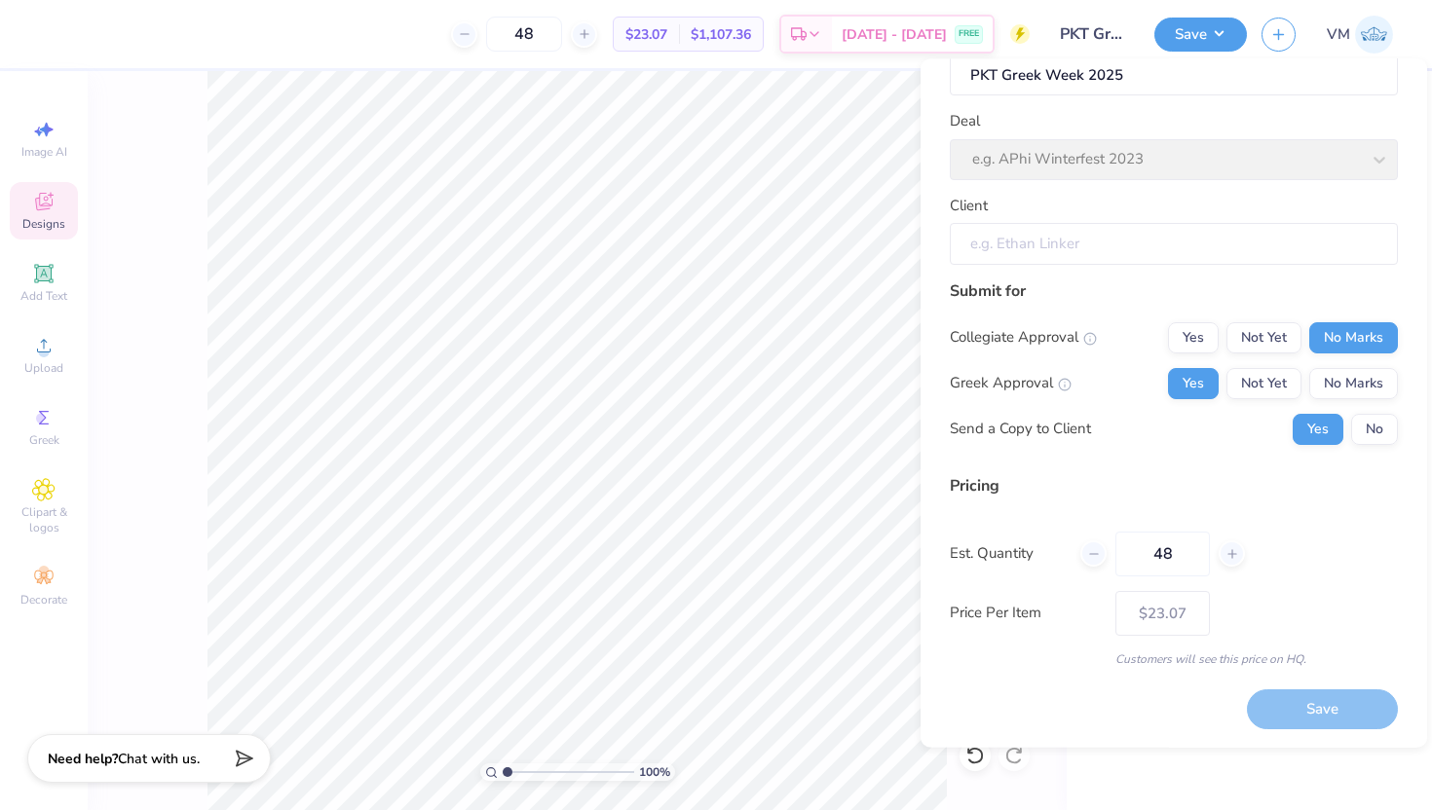
scroll to position [47, 0]
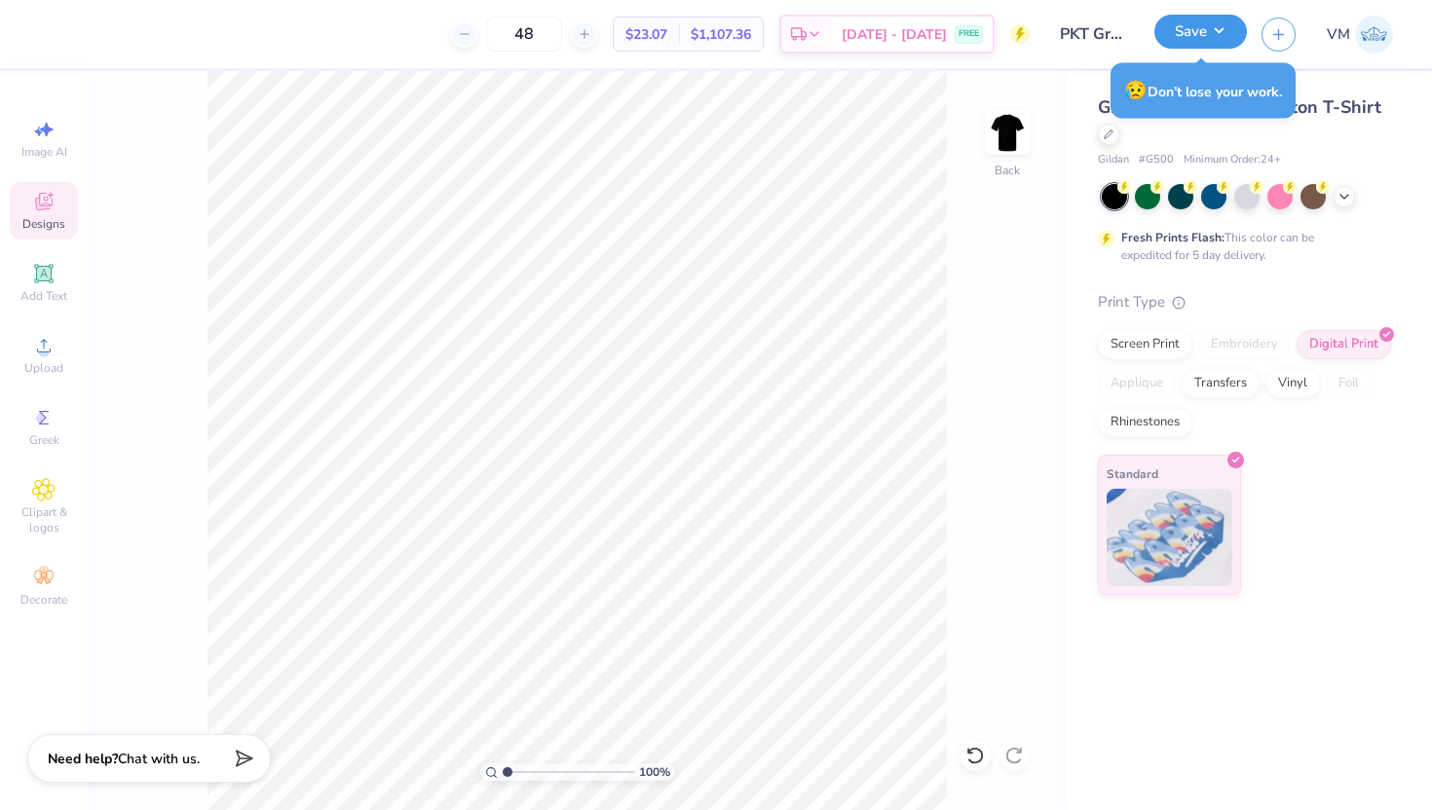
click at [1212, 28] on button "Save" at bounding box center [1200, 32] width 93 height 34
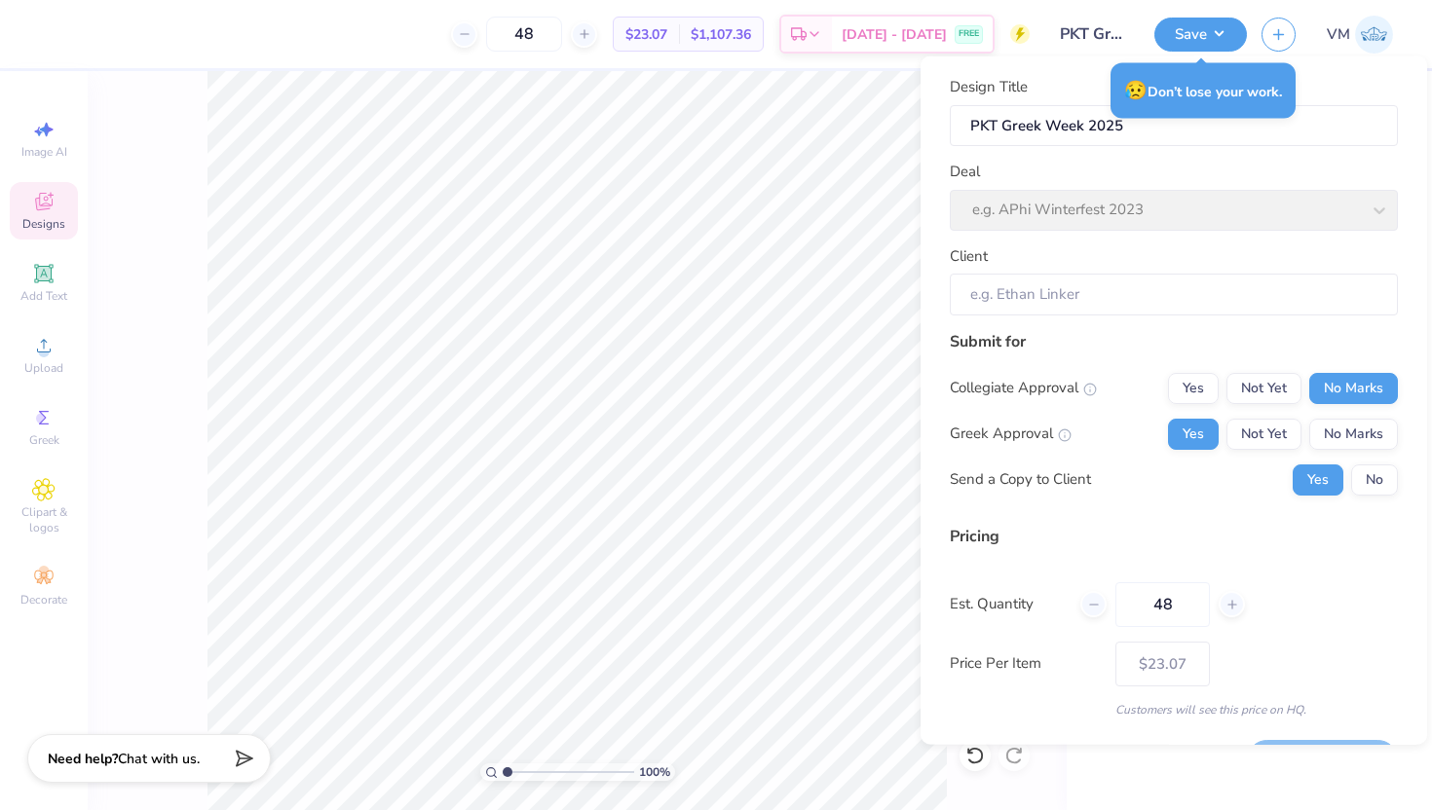
click at [1084, 210] on div "Deal e.g. APhi Winterfest 2023" at bounding box center [1174, 196] width 448 height 70
click at [1347, 221] on div "Deal e.g. APhi Winterfest 2023" at bounding box center [1174, 196] width 448 height 70
click at [1381, 220] on div "Deal e.g. APhi Winterfest 2023" at bounding box center [1174, 196] width 448 height 70
click at [1061, 143] on input "PKT Greek Week 2025" at bounding box center [1174, 125] width 448 height 42
click at [1021, 218] on div "Deal e.g. APhi Winterfest 2023" at bounding box center [1174, 196] width 448 height 70
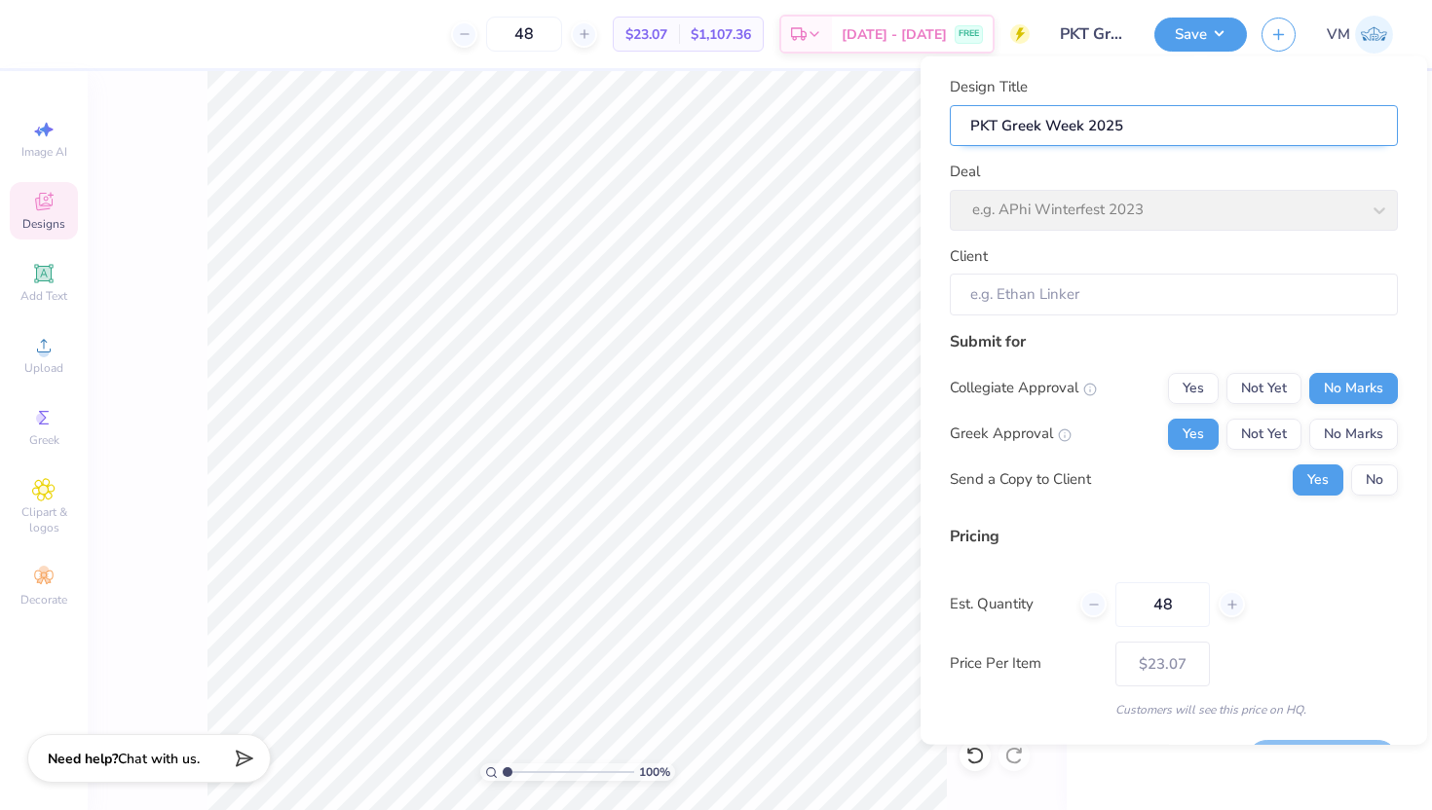
click at [1123, 135] on input "PKT Greek Week 2025" at bounding box center [1174, 125] width 448 height 42
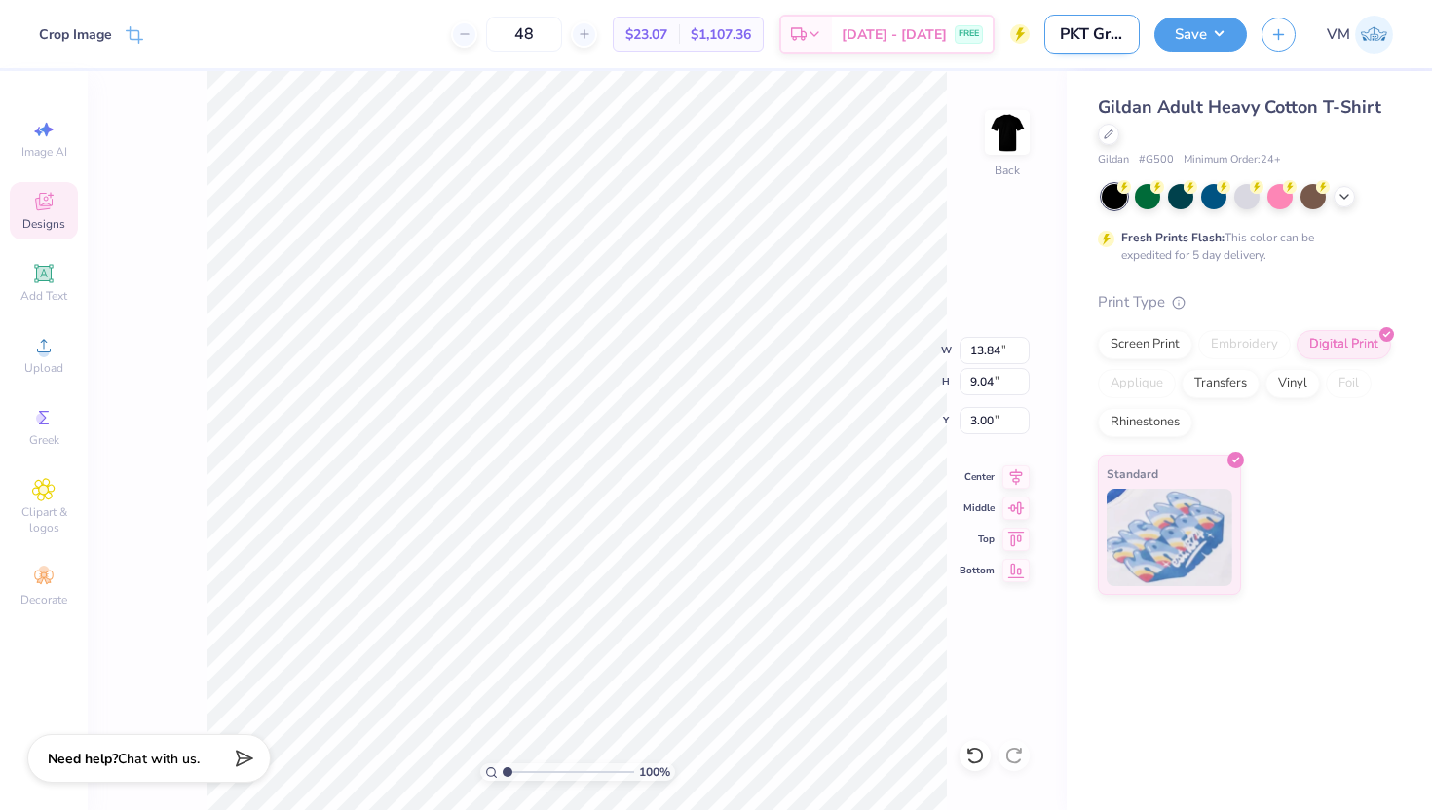
click at [1095, 35] on input "PKT Greek Week 2025" at bounding box center [1091, 34] width 95 height 39
click at [1123, 32] on input "PKT Greek Week 2025" at bounding box center [1091, 34] width 95 height 39
click at [1182, 38] on button "Save" at bounding box center [1200, 32] width 93 height 34
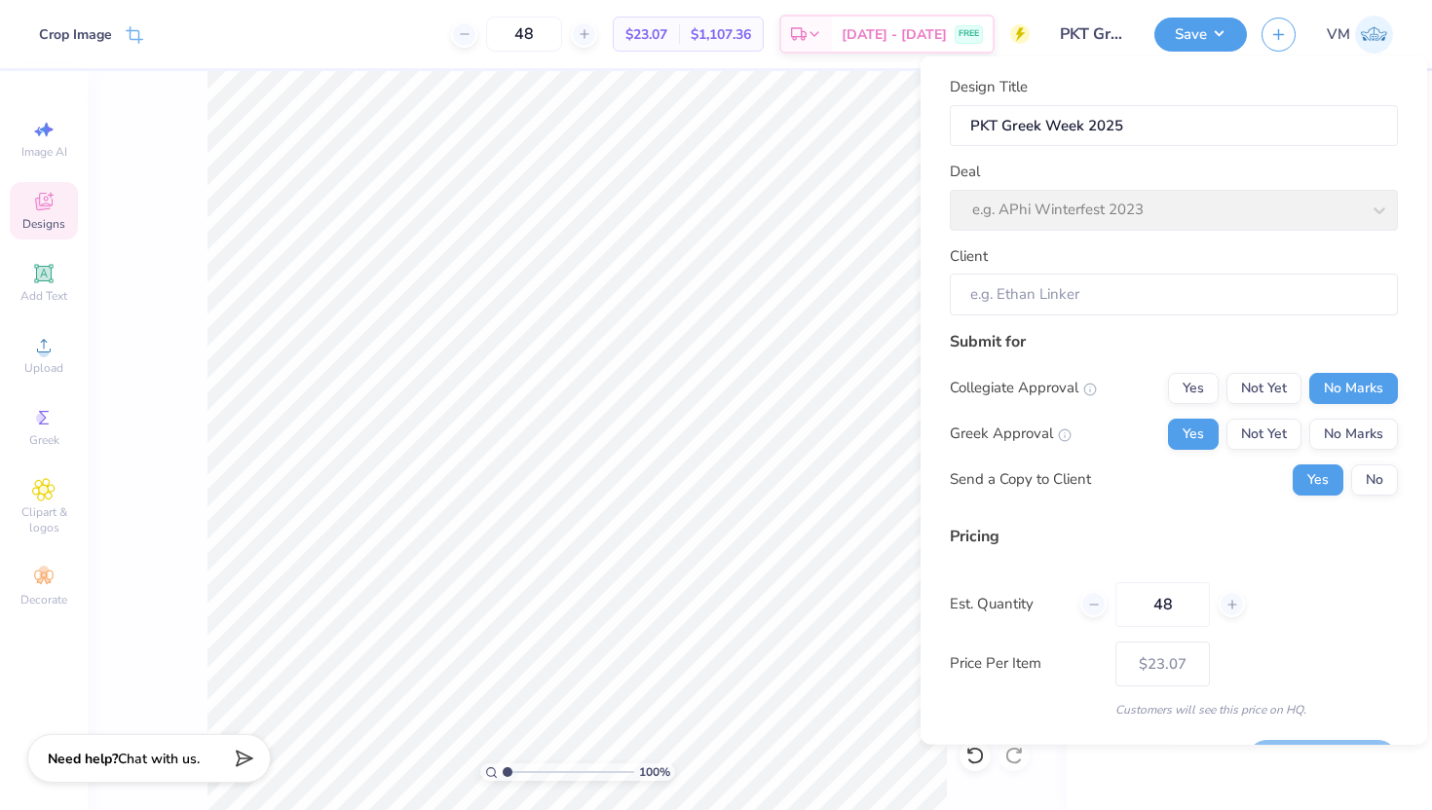
click at [1067, 212] on div "Deal e.g. APhi Winterfest 2023" at bounding box center [1174, 196] width 448 height 70
click at [1204, 240] on div "Design Title PKT Greek Week 2025 Deal e.g. APhi Winterfest 2023 Client" at bounding box center [1174, 196] width 448 height 240
click at [1204, 217] on div "Deal e.g. APhi Winterfest 2023" at bounding box center [1174, 196] width 448 height 70
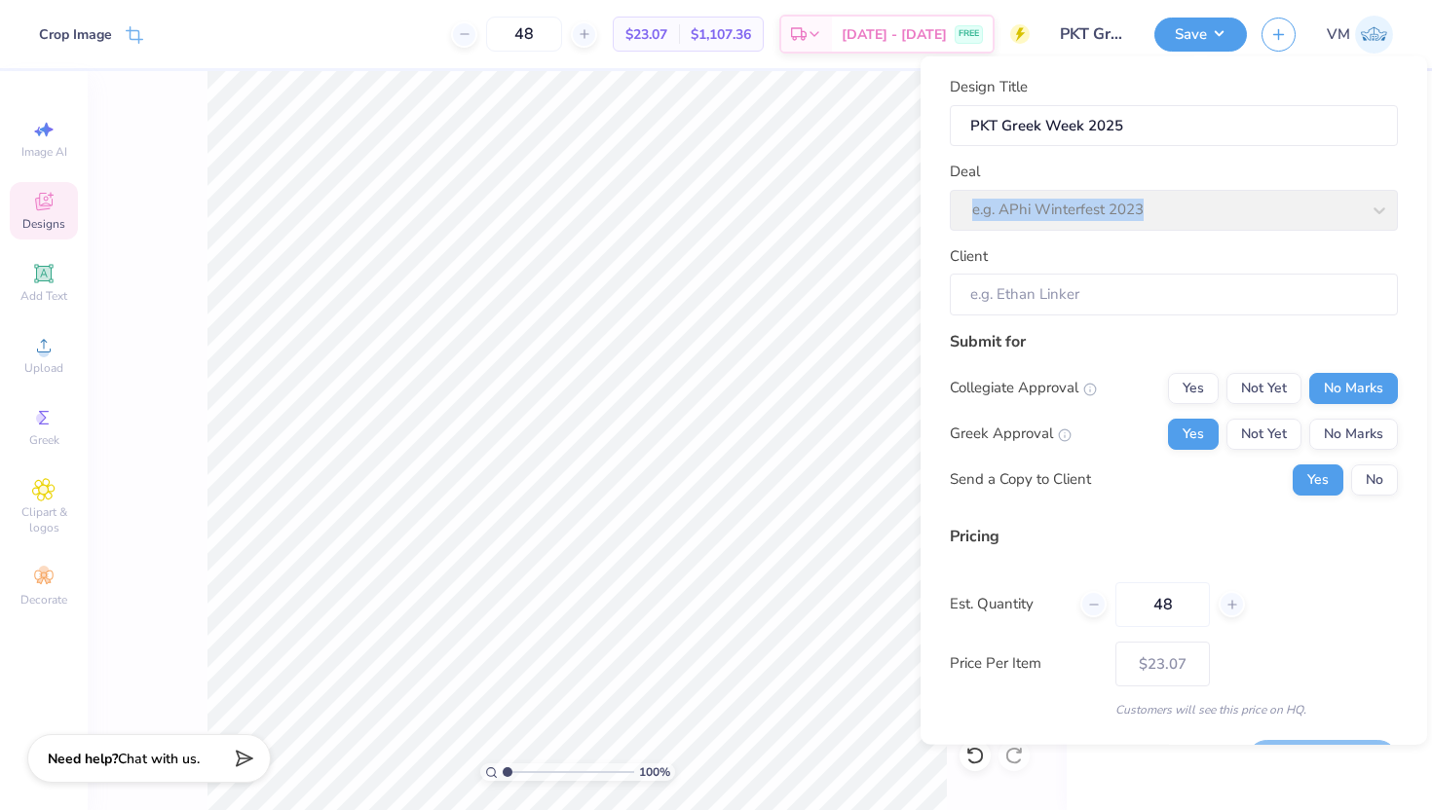
click at [1204, 217] on div "Deal e.g. APhi Winterfest 2023" at bounding box center [1174, 196] width 448 height 70
click at [1319, 221] on div "Deal e.g. APhi Winterfest 2023" at bounding box center [1174, 196] width 448 height 70
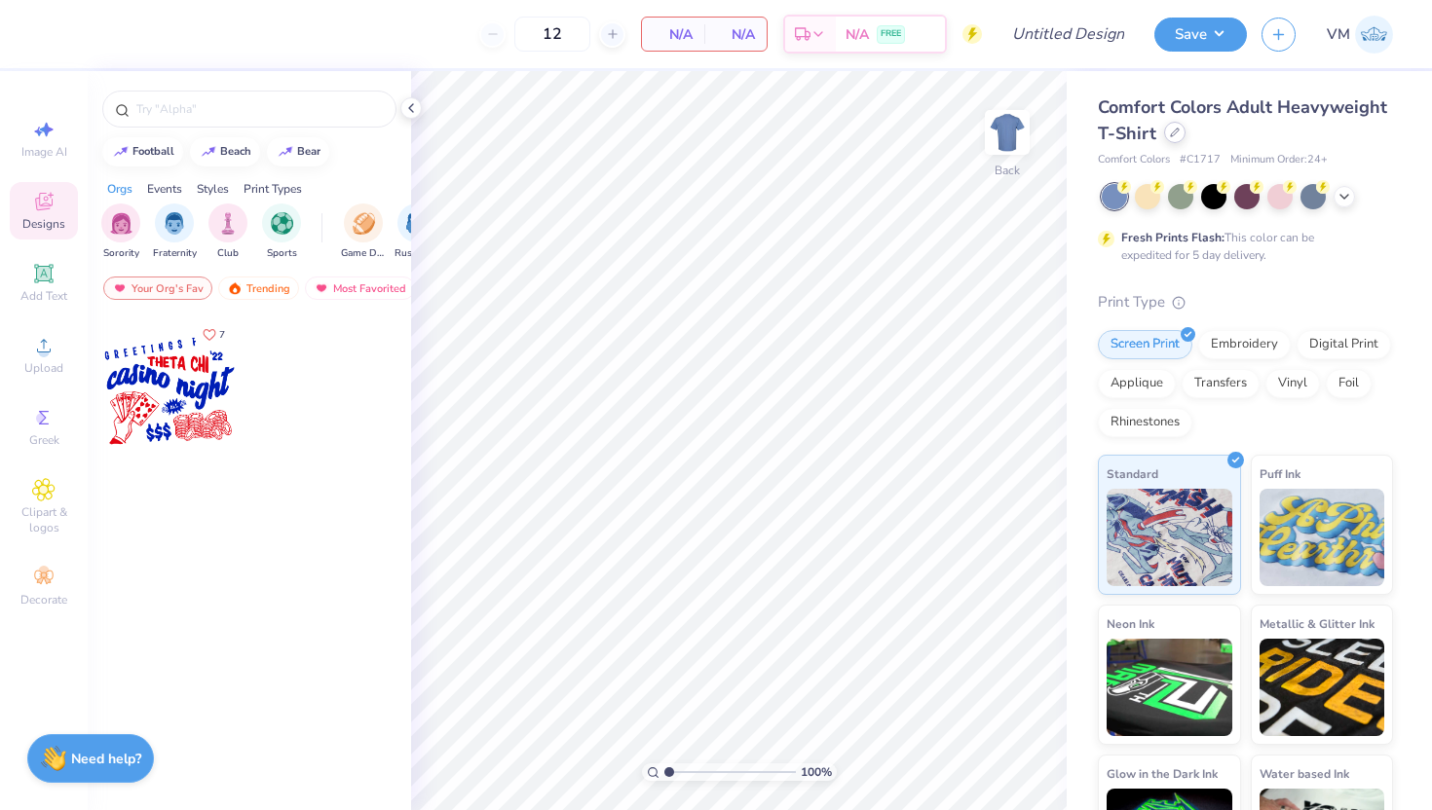
click at [1174, 135] on icon at bounding box center [1175, 133] width 10 height 10
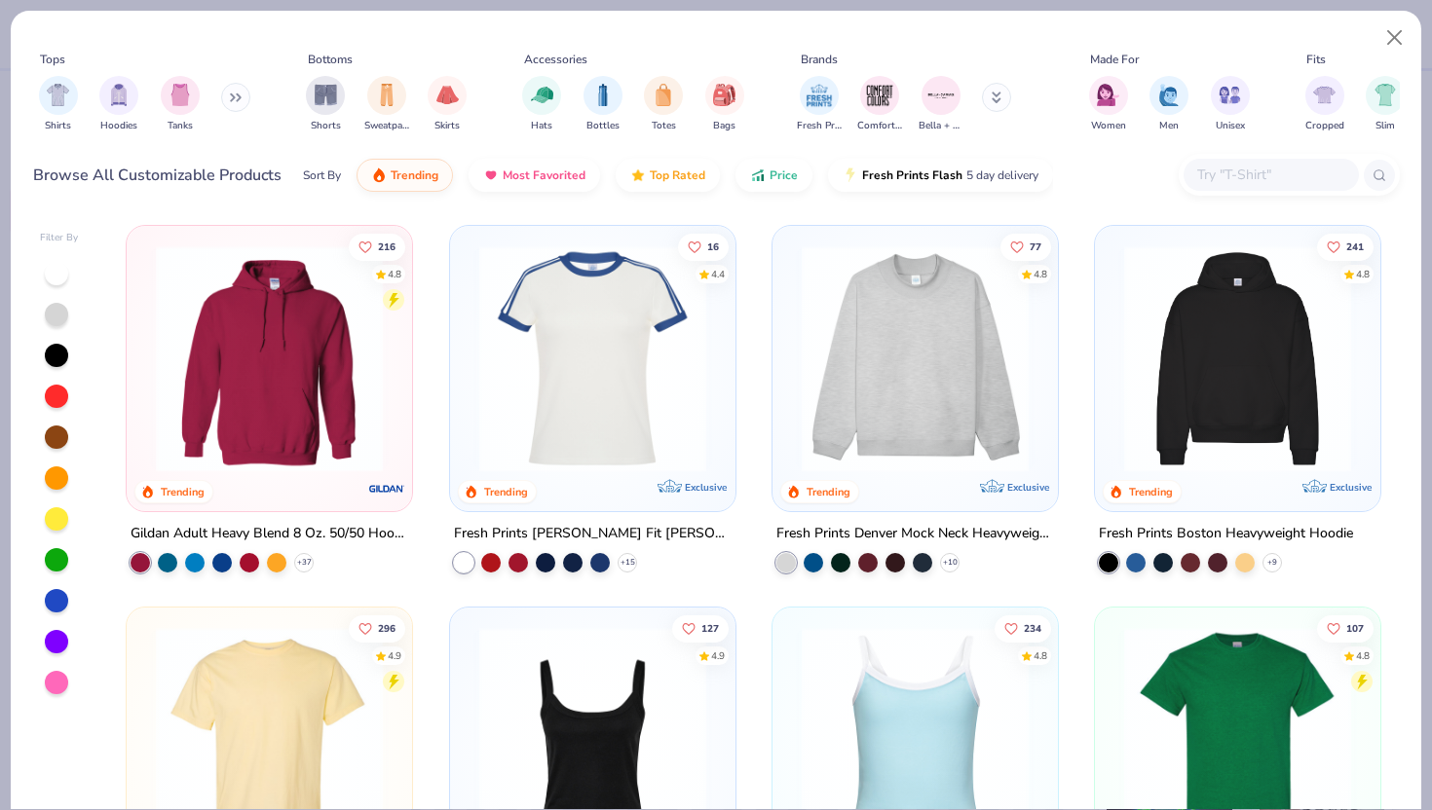
click at [1240, 169] on input "text" at bounding box center [1270, 175] width 150 height 22
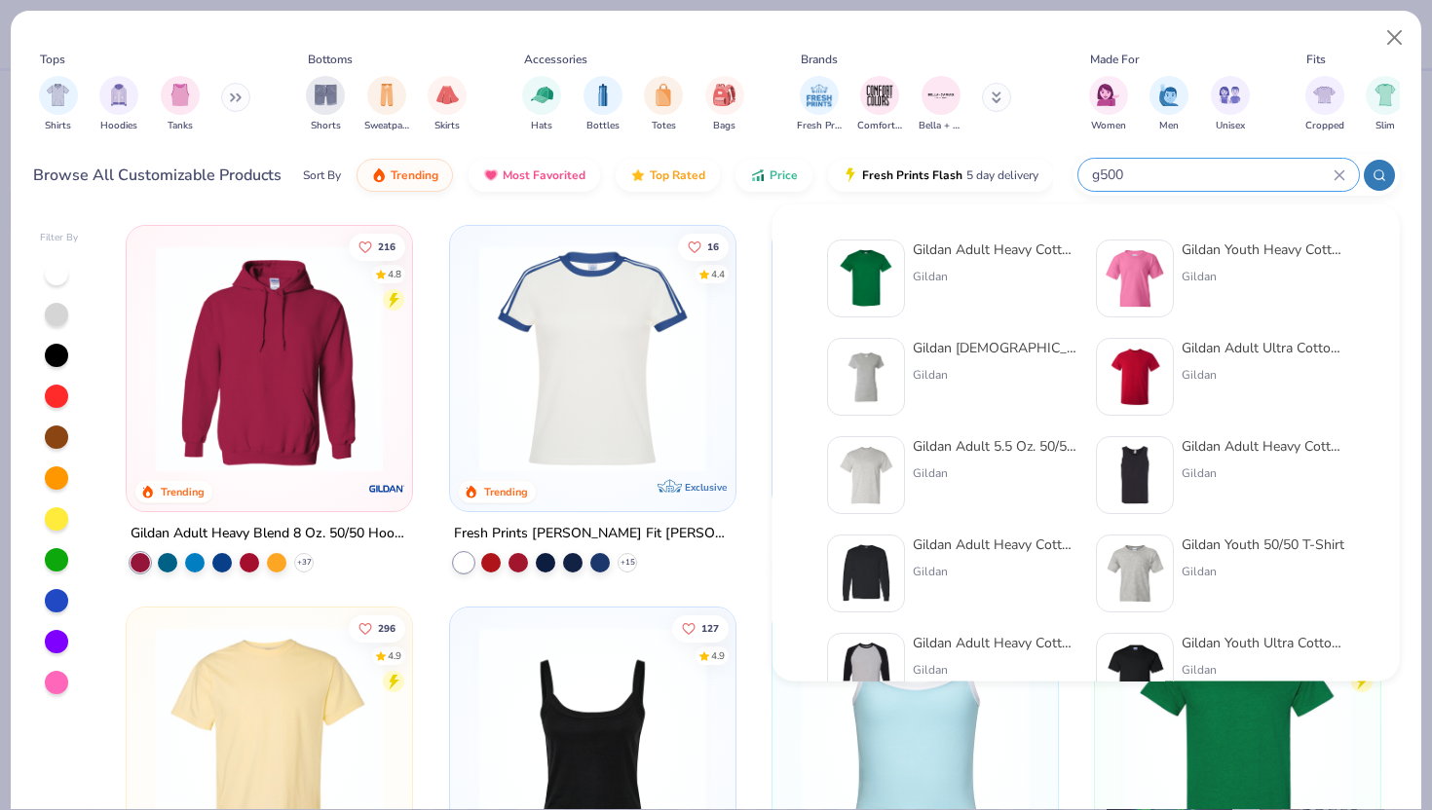
type input "g500"
click at [998, 253] on div "Gildan Adult Heavy Cotton T-Shirt" at bounding box center [995, 250] width 164 height 20
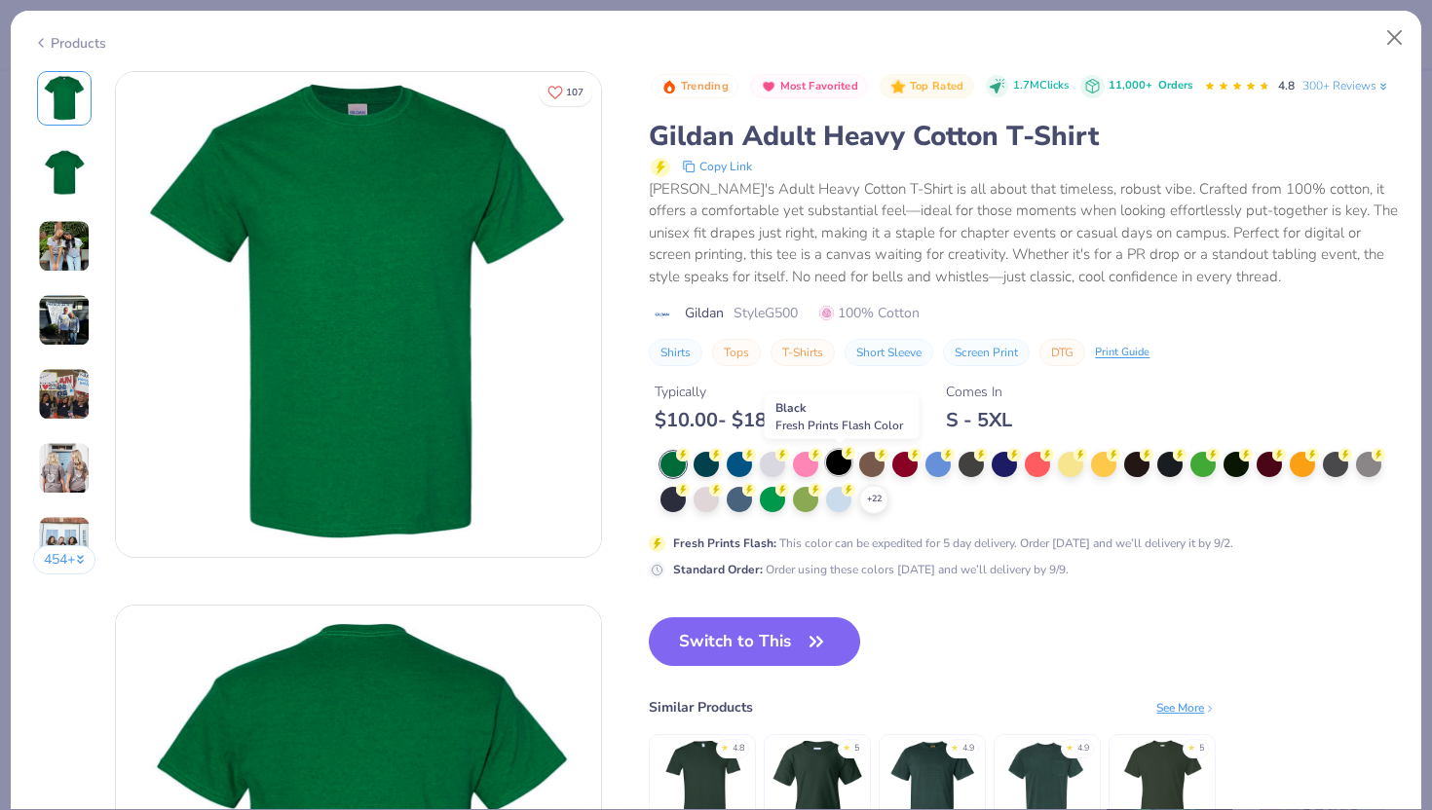
click at [840, 455] on div at bounding box center [838, 462] width 25 height 25
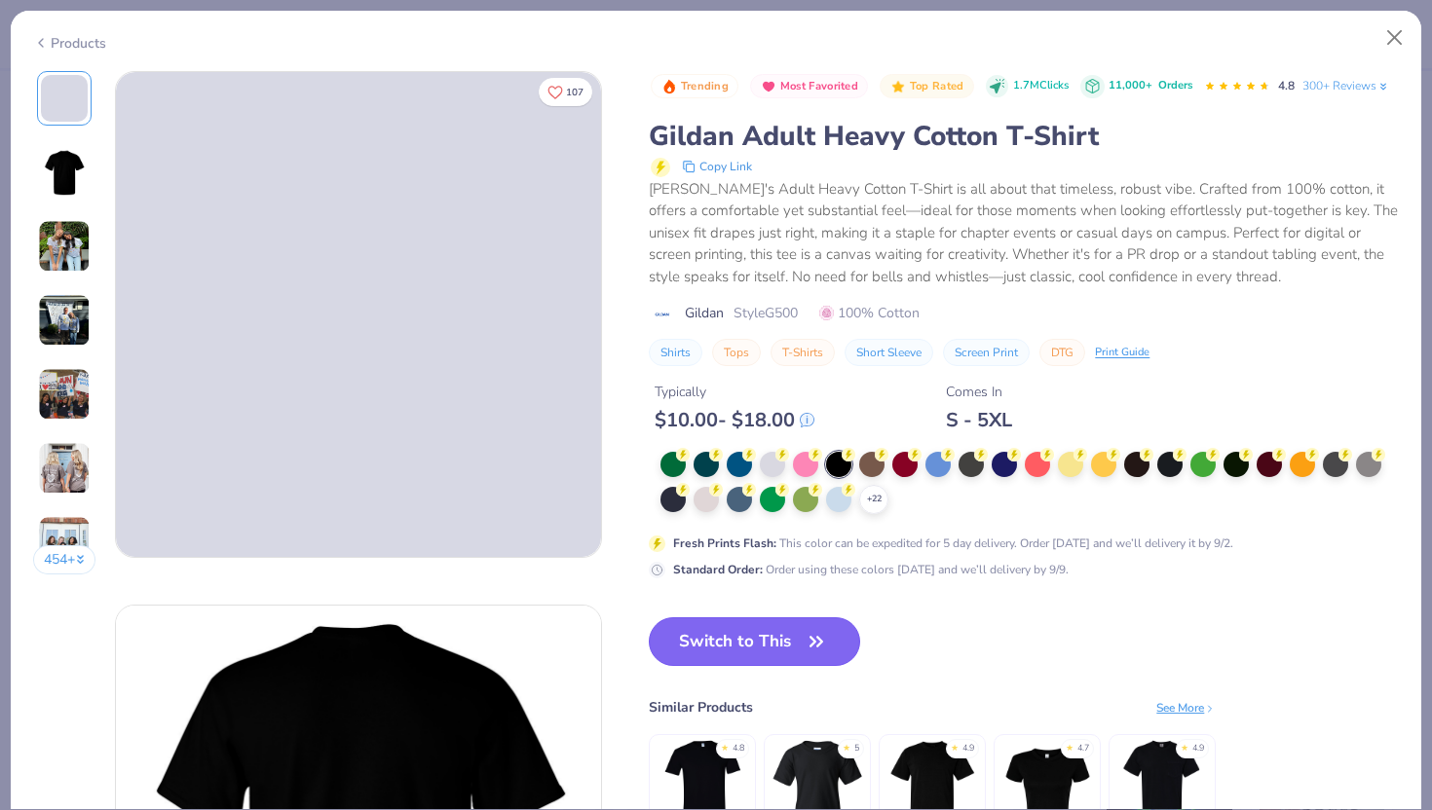
click at [774, 627] on button "Switch to This" at bounding box center [754, 642] width 211 height 49
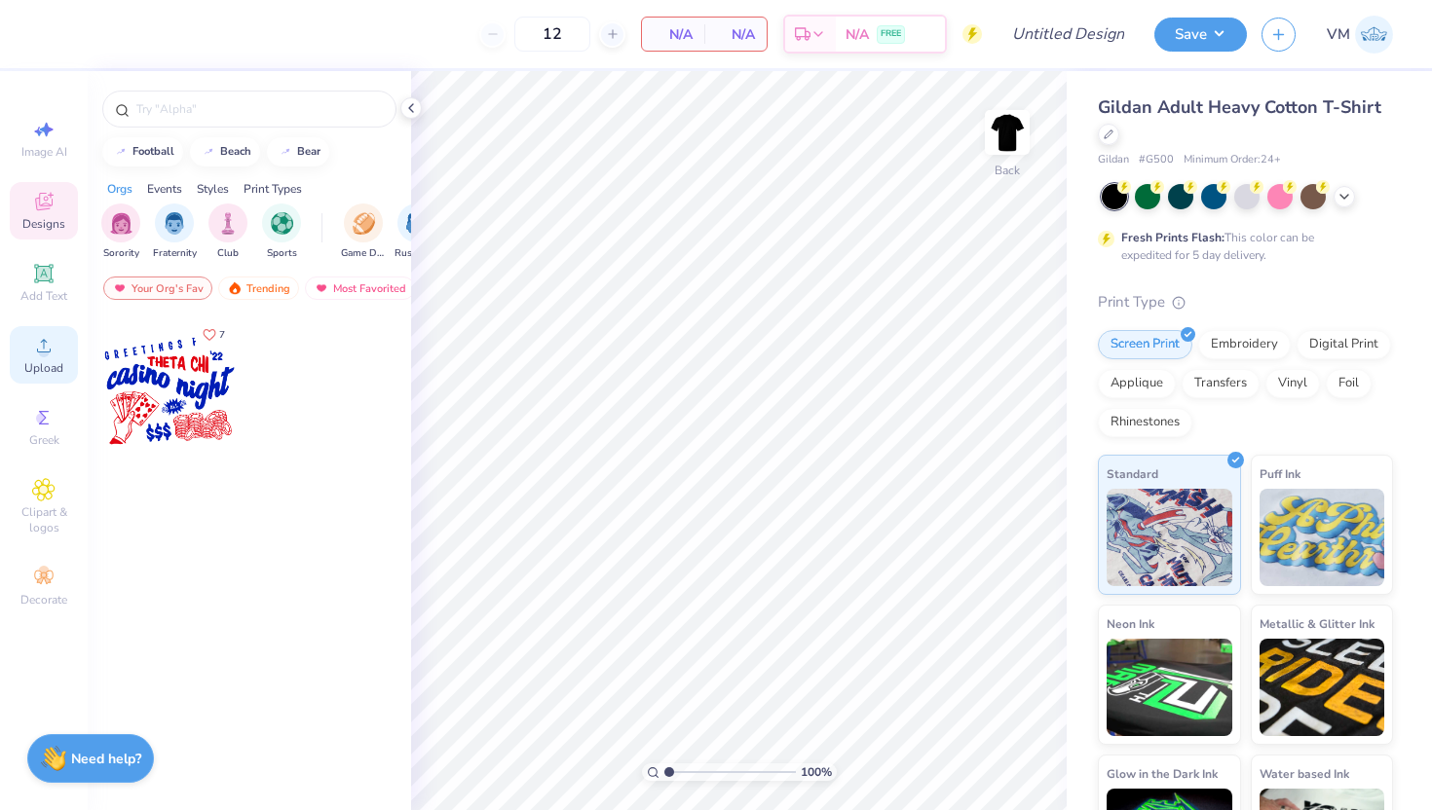
click at [56, 363] on span "Upload" at bounding box center [43, 368] width 39 height 16
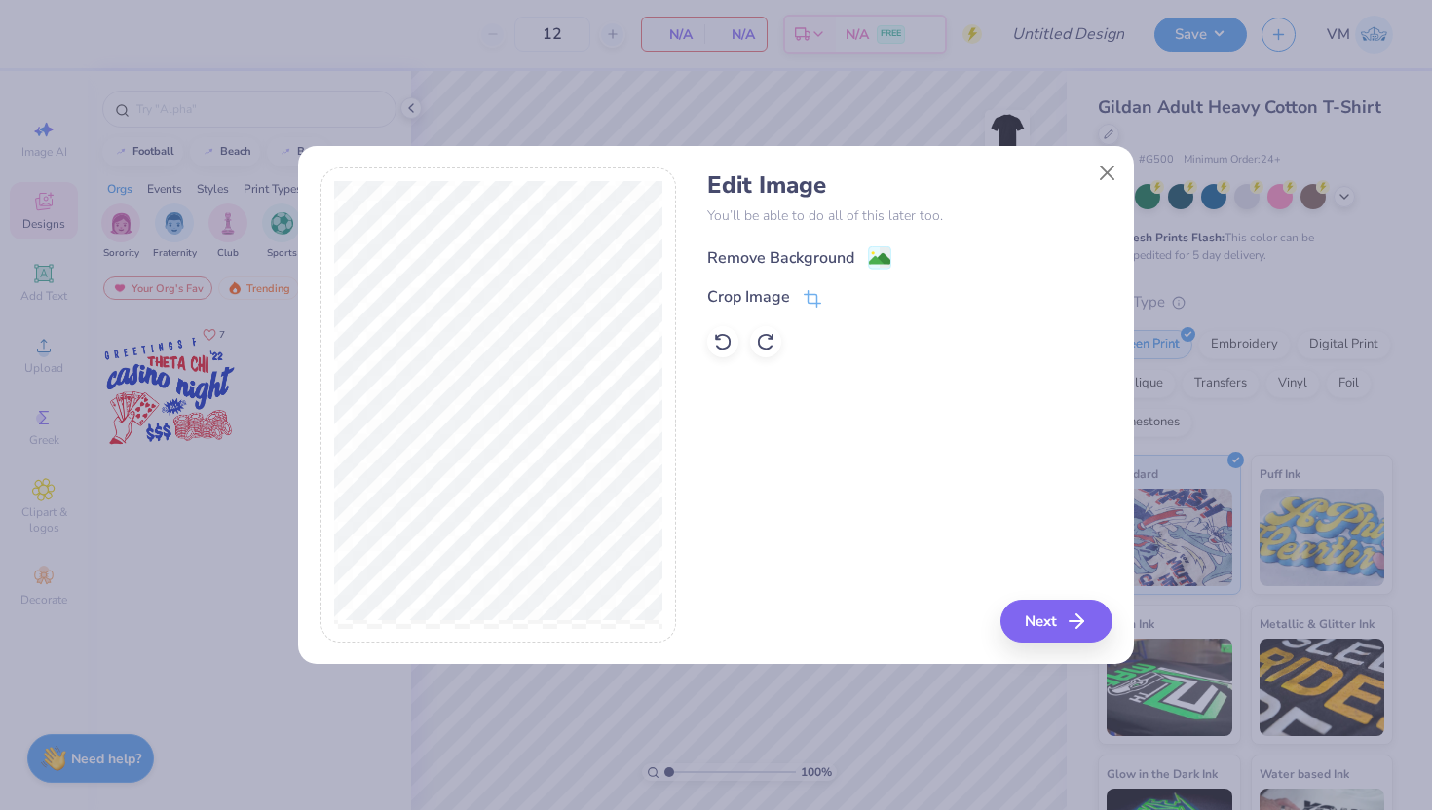
click at [864, 256] on div "Remove Background" at bounding box center [799, 257] width 184 height 24
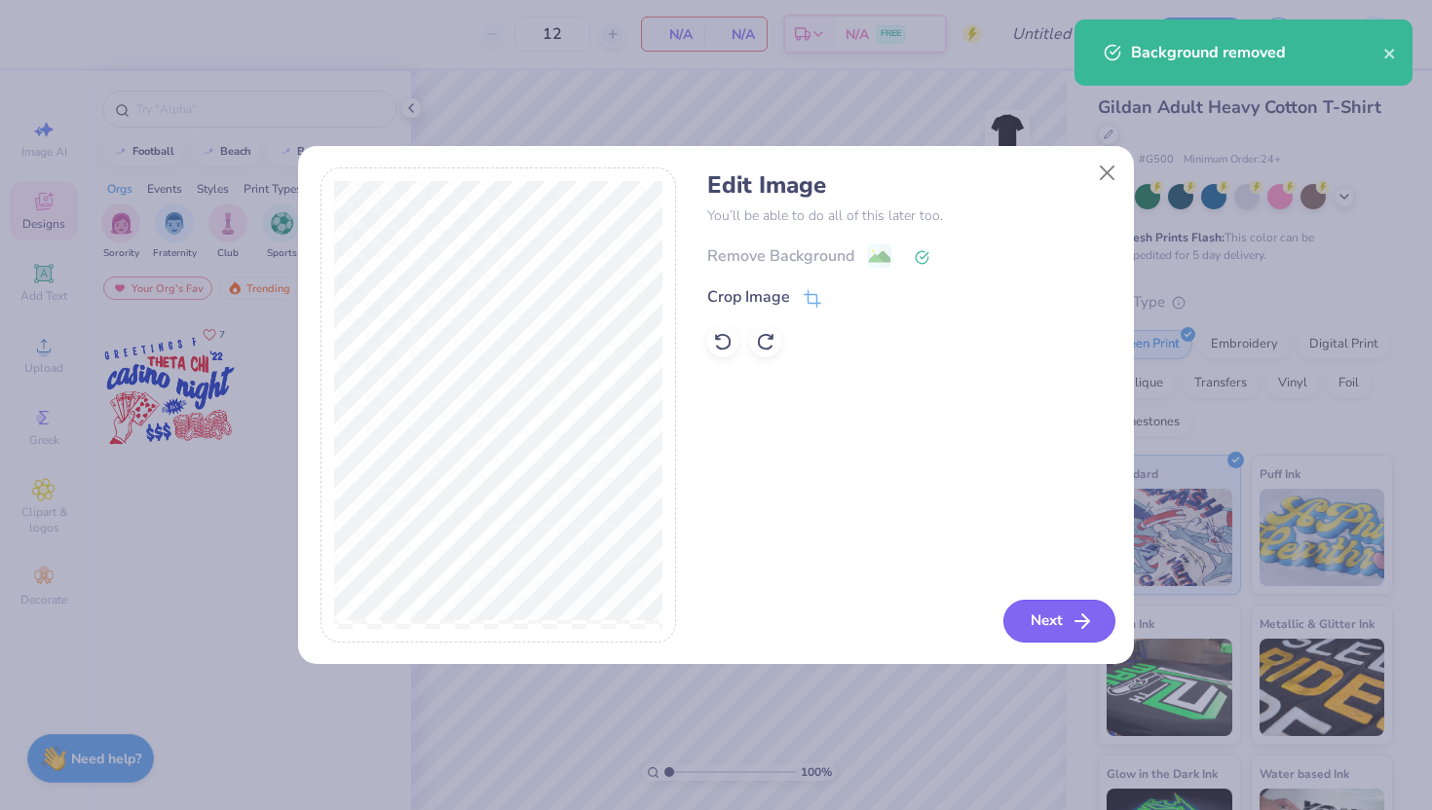
click at [1044, 631] on button "Next" at bounding box center [1059, 621] width 112 height 43
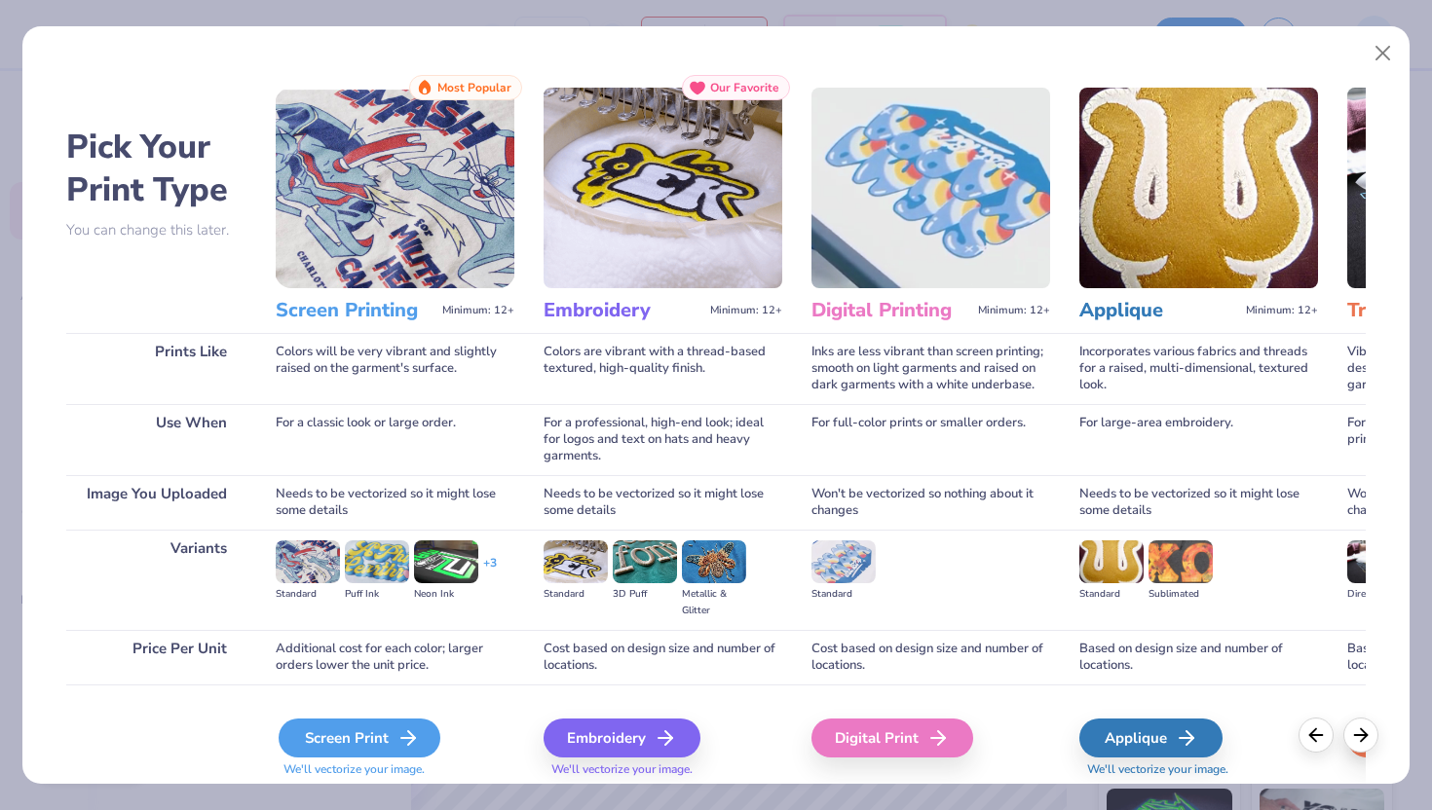
click at [347, 749] on div "Screen Print" at bounding box center [360, 738] width 162 height 39
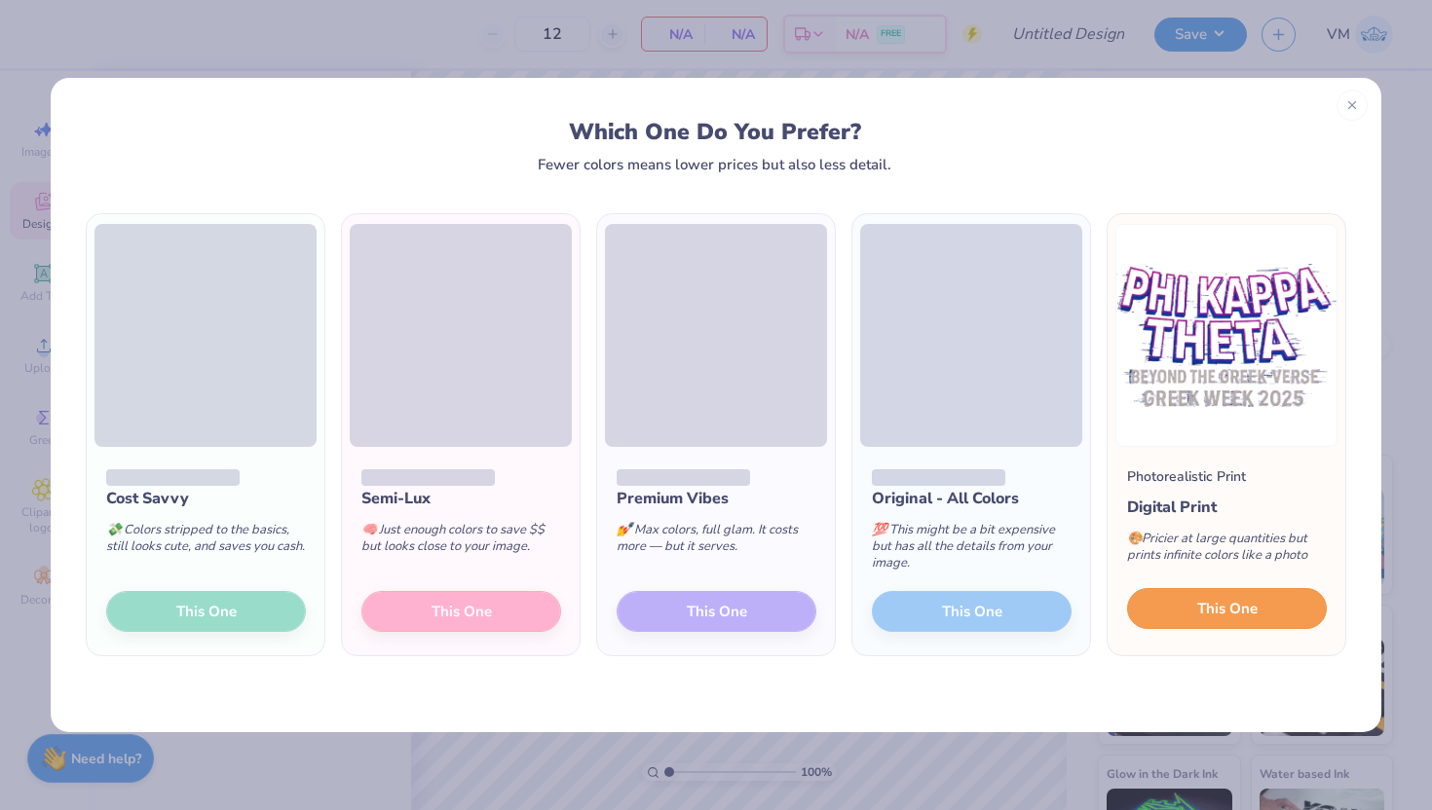
click at [1221, 610] on span "This One" at bounding box center [1227, 609] width 60 height 22
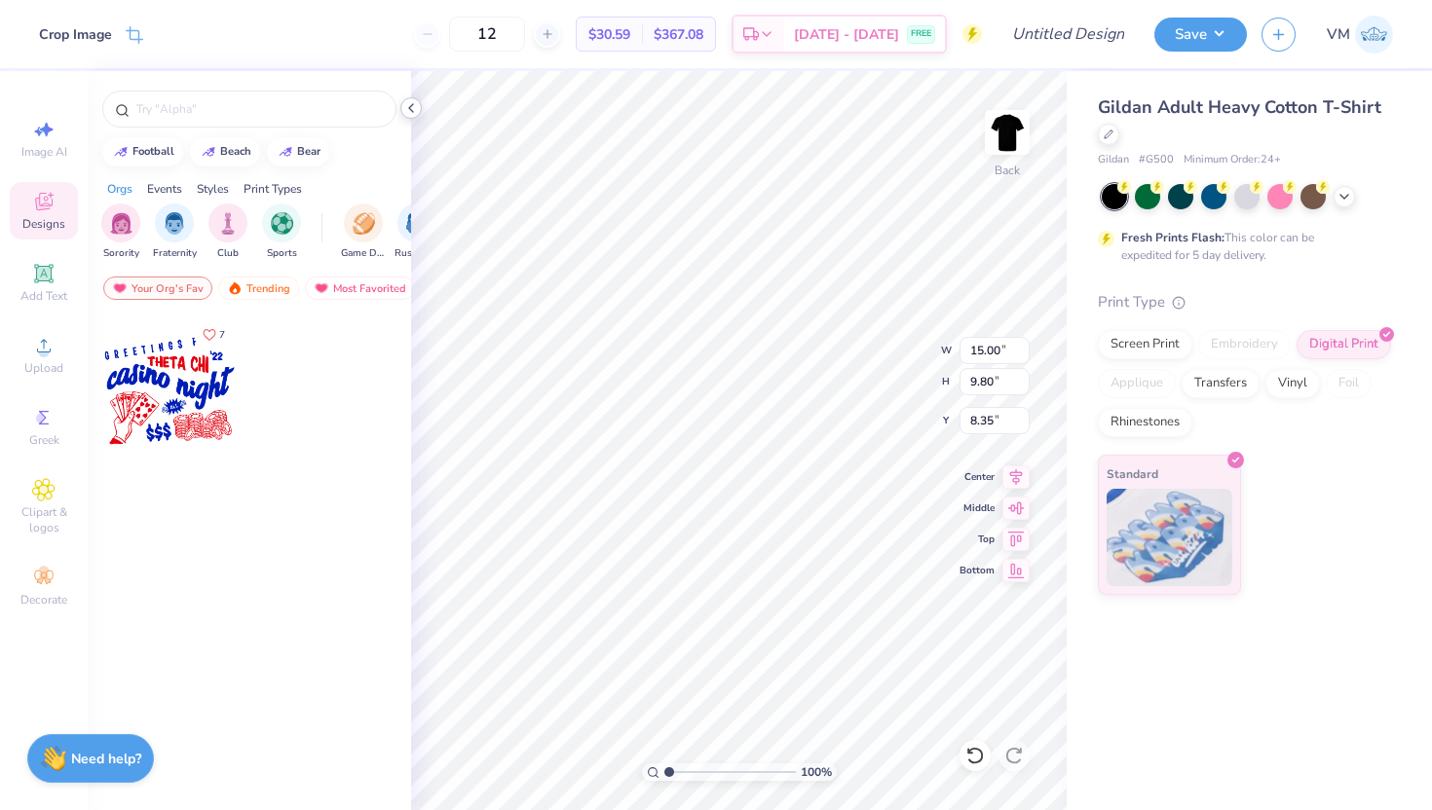
click at [412, 103] on icon at bounding box center [411, 108] width 16 height 16
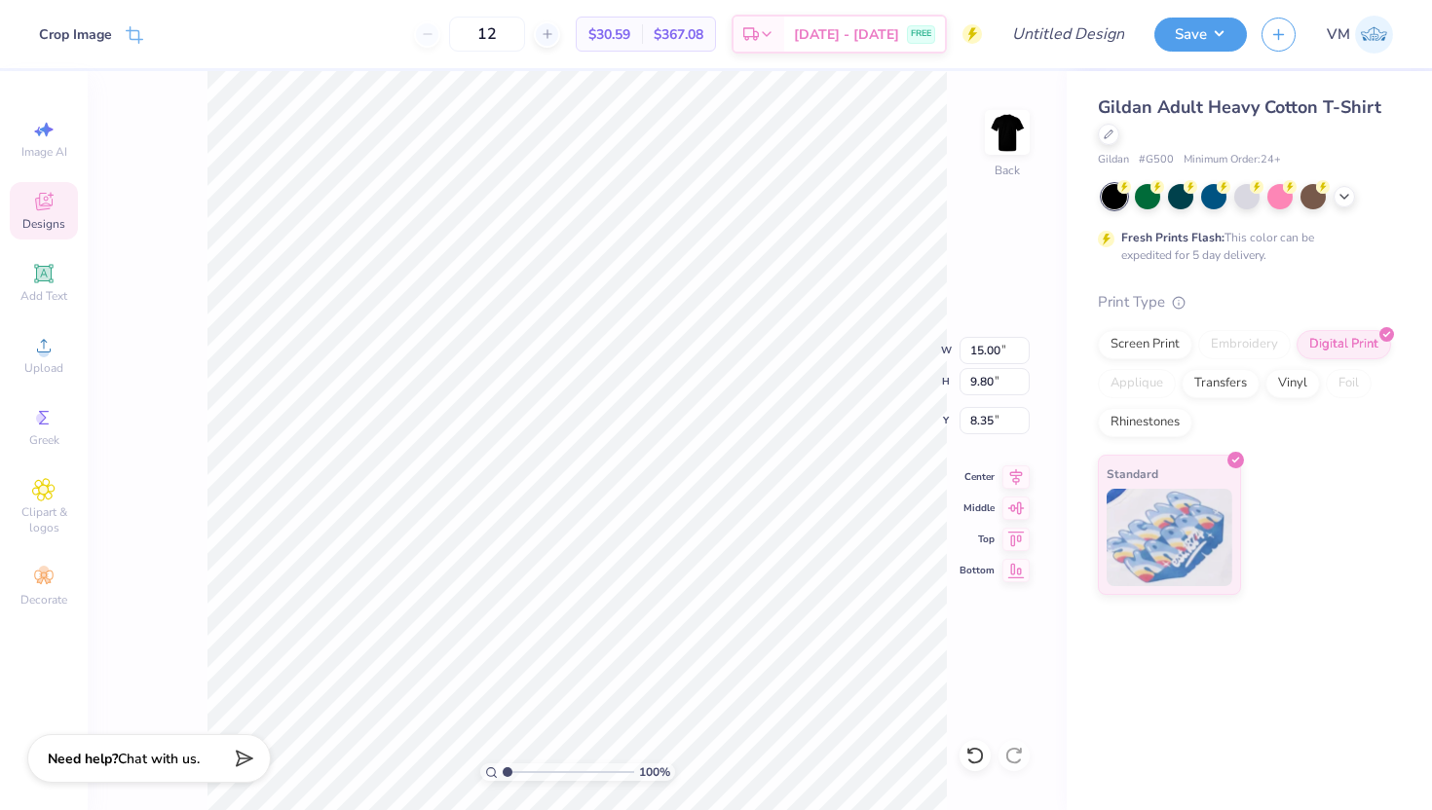
type input "13.52"
type input "8.83"
type input "3.00"
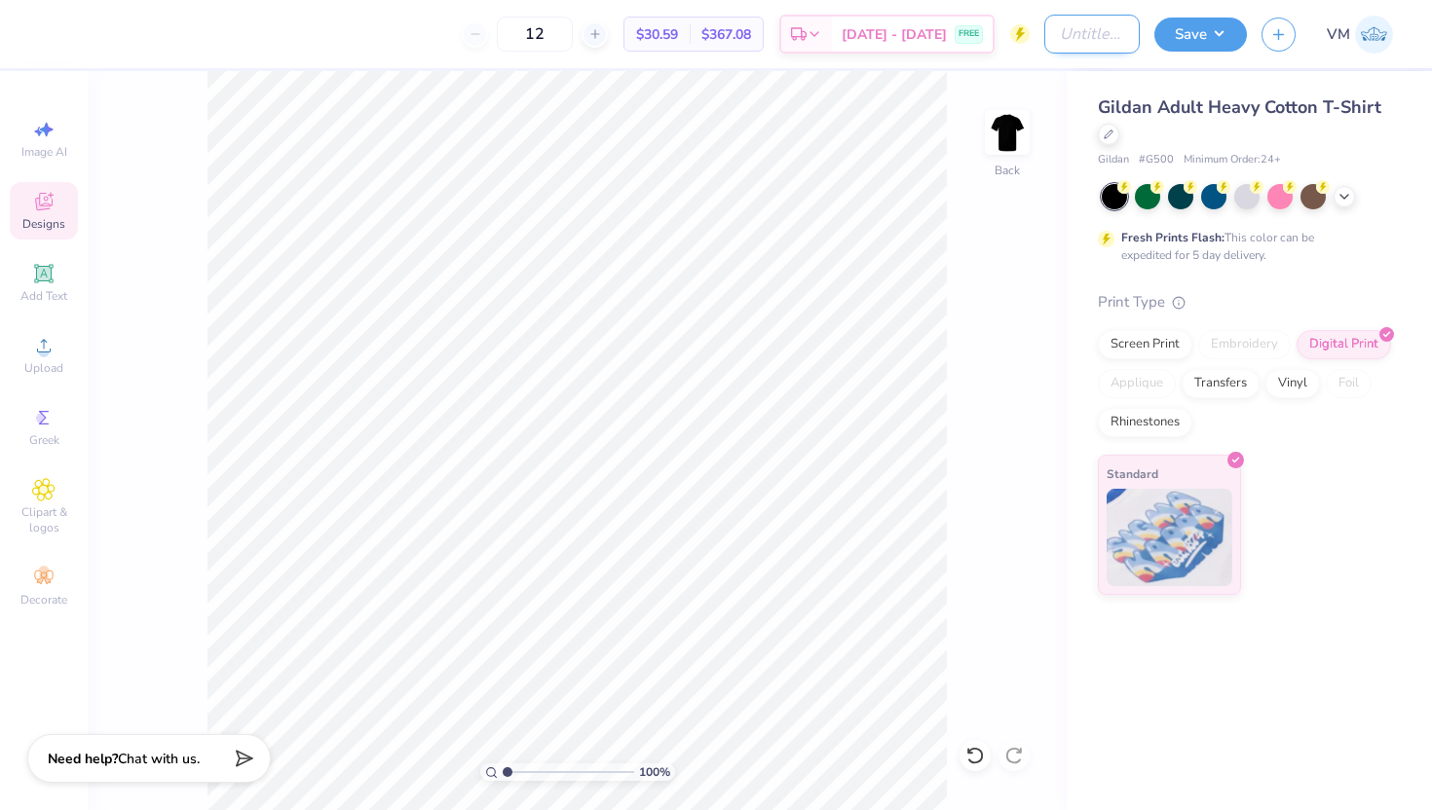
click at [1086, 28] on input "Design Title" at bounding box center [1091, 34] width 95 height 39
type input "PKT Greek Week 2025"
click at [1185, 45] on button "Save" at bounding box center [1200, 32] width 93 height 34
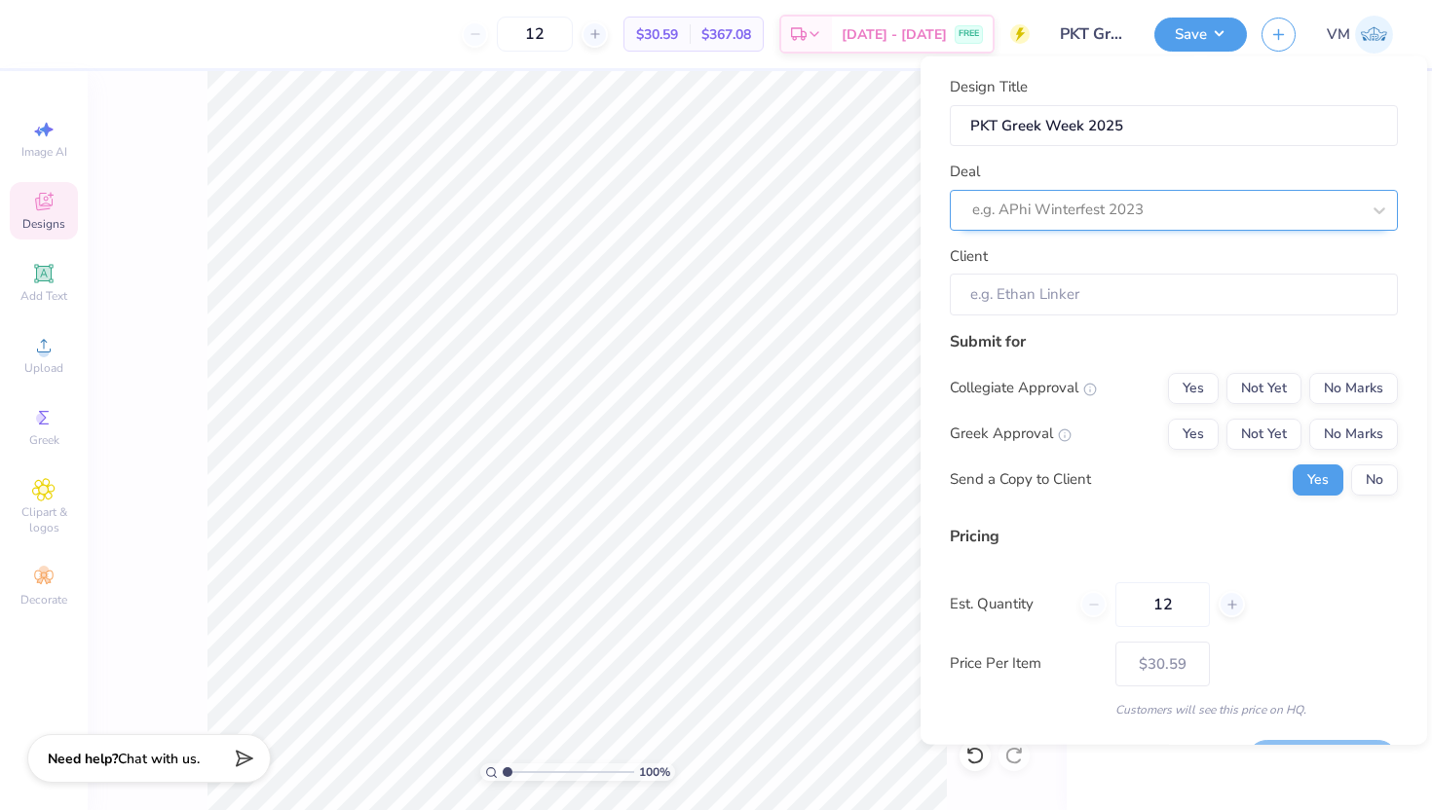
click at [1119, 214] on div at bounding box center [1166, 210] width 388 height 26
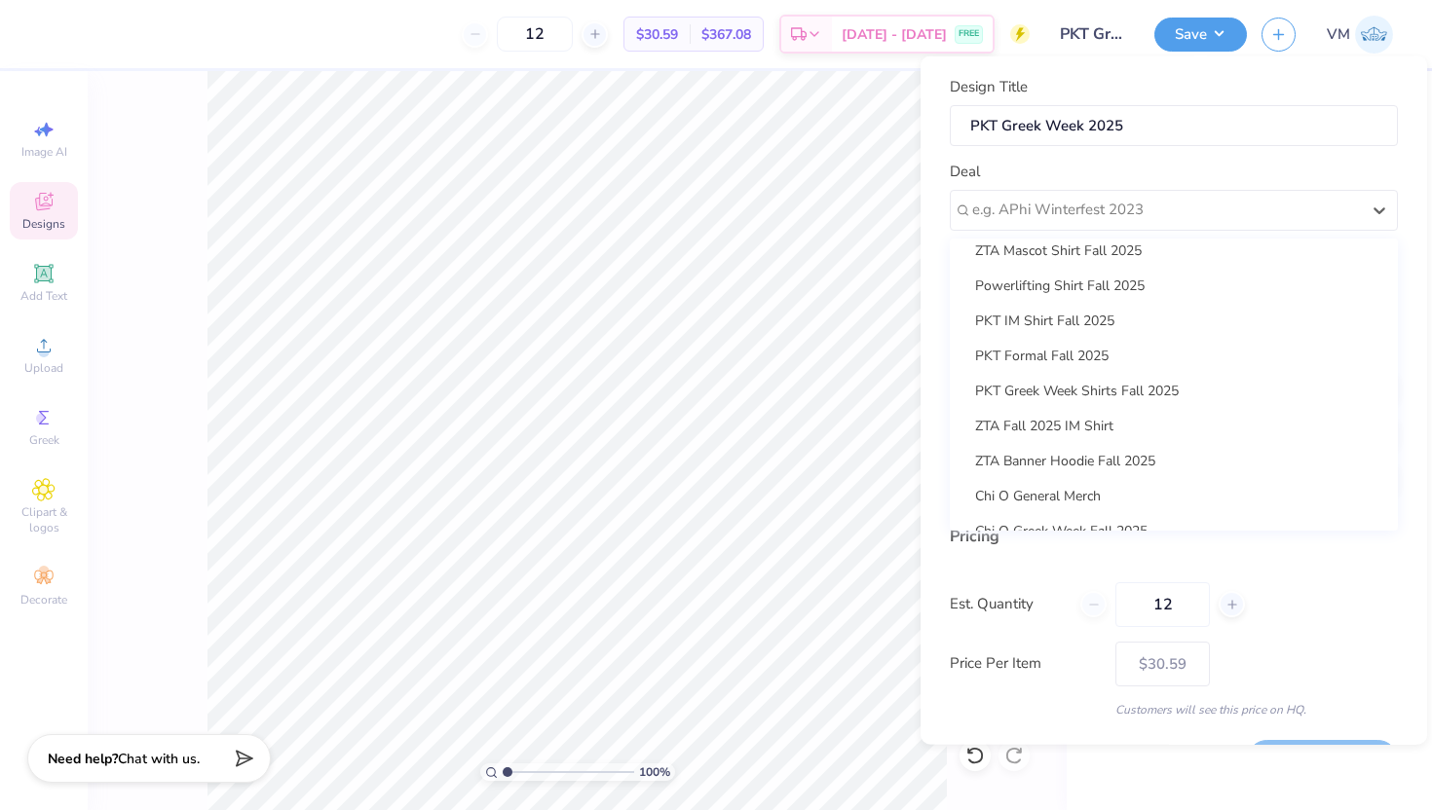
scroll to position [366, 0]
click at [1052, 390] on div "PKT Greek Week Shirts Fall 2025" at bounding box center [1174, 386] width 432 height 32
type input "[PERSON_NAME]"
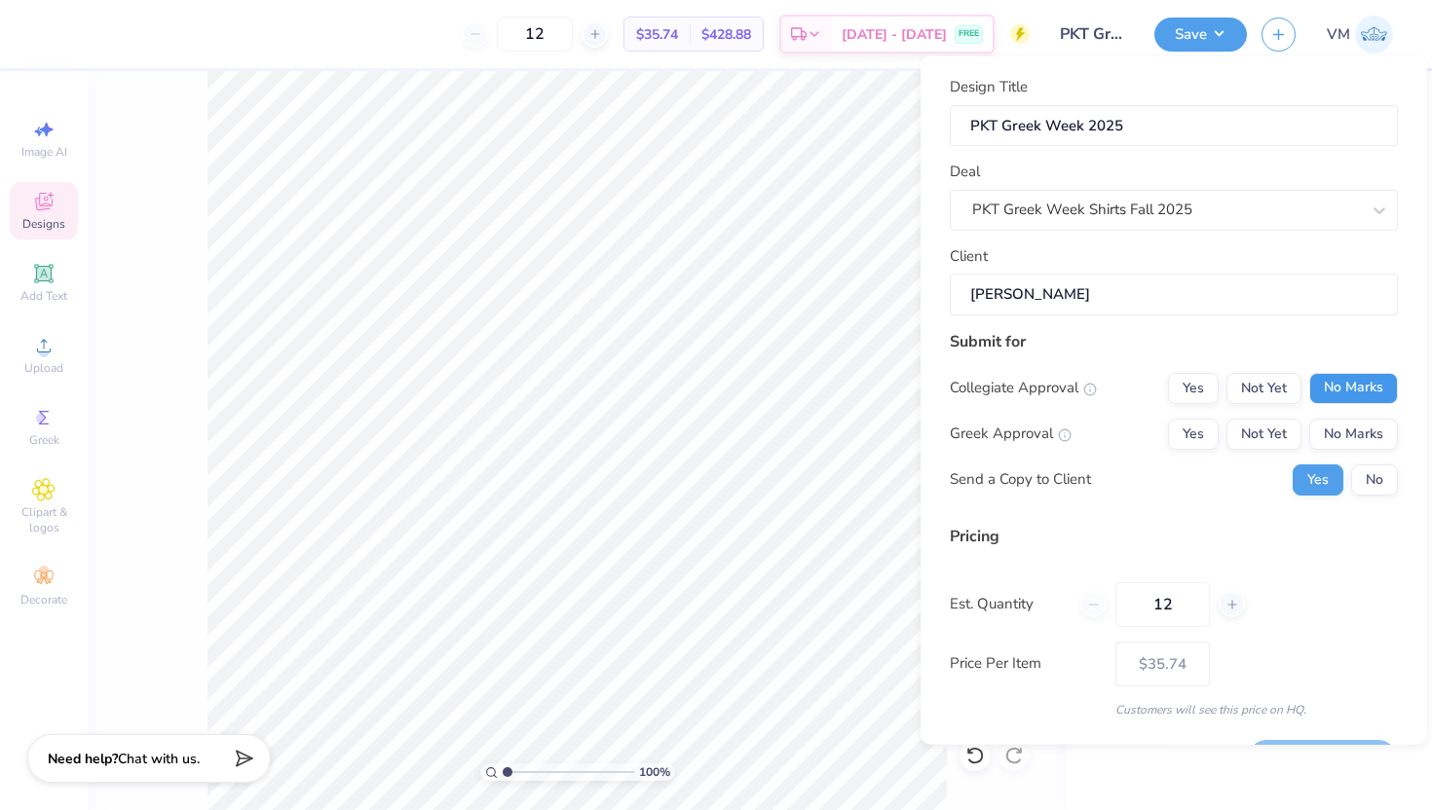
click at [1342, 382] on button "No Marks" at bounding box center [1353, 387] width 89 height 31
click at [1184, 423] on button "Yes" at bounding box center [1193, 433] width 51 height 31
type input "$35.74"
drag, startPoint x: 1182, startPoint y: 601, endPoint x: 1048, endPoint y: 606, distance: 133.5
click at [1048, 606] on div "Est. Quantity 12" at bounding box center [1174, 604] width 448 height 45
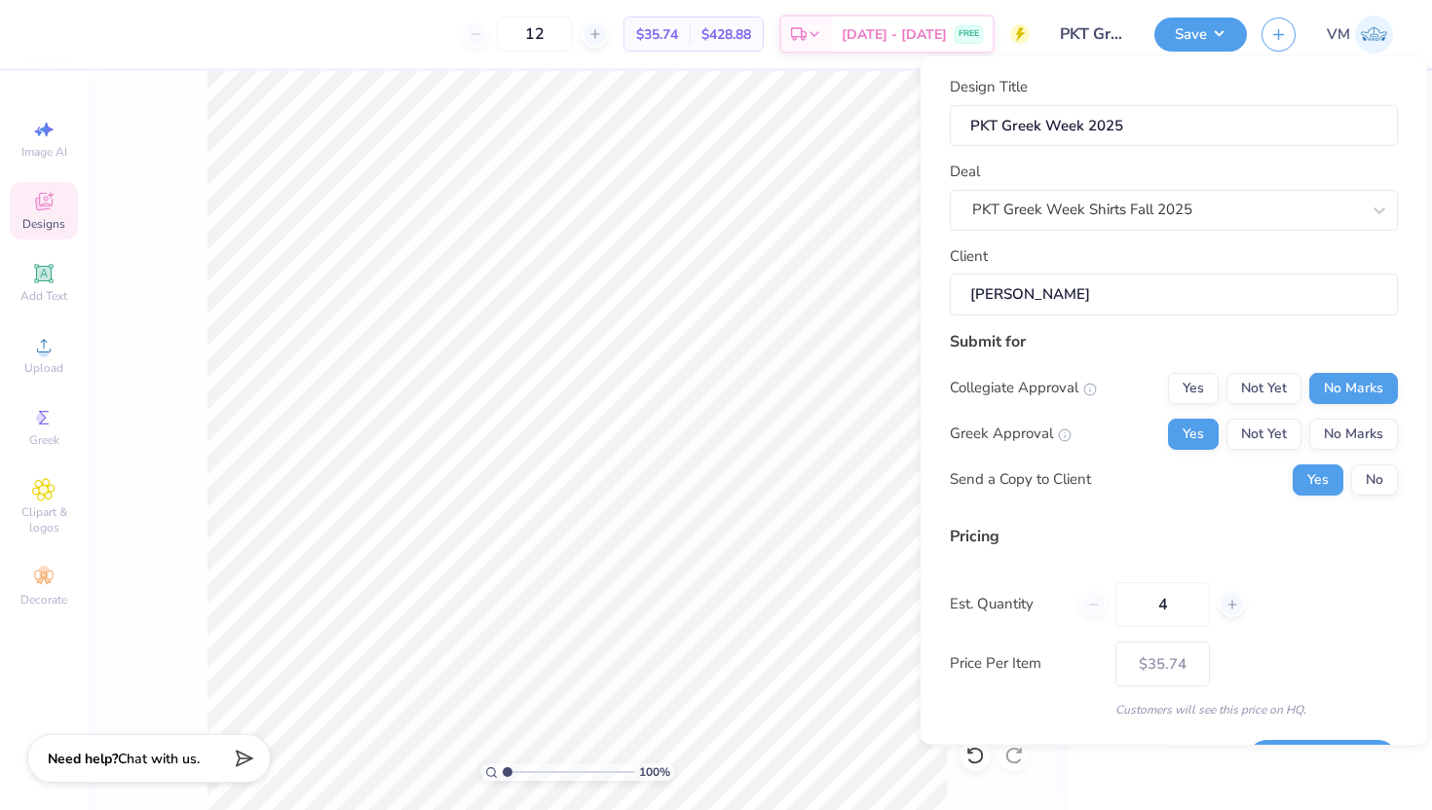
type input "48"
type input "$26.95"
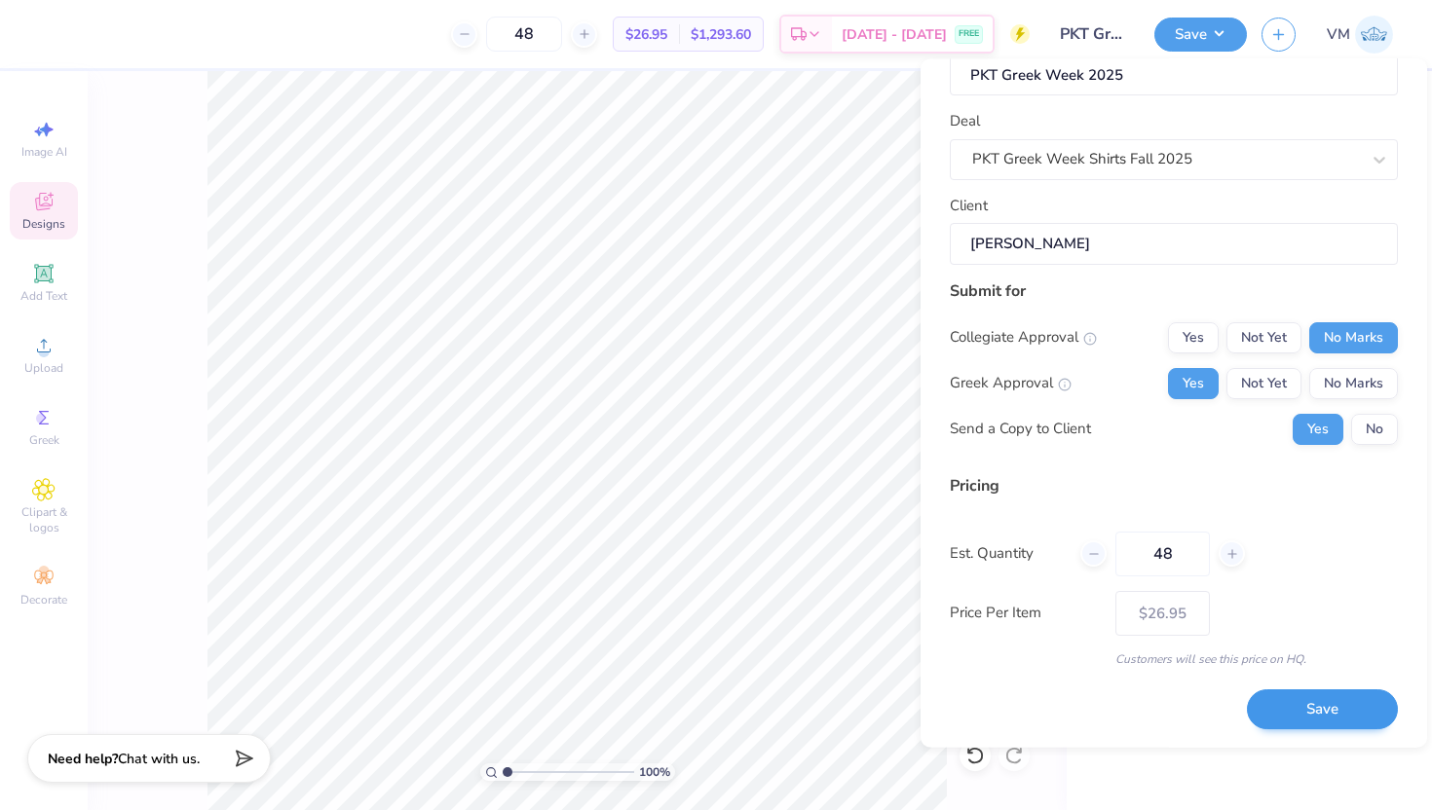
type input "48"
click at [1318, 708] on button "Save" at bounding box center [1322, 710] width 151 height 40
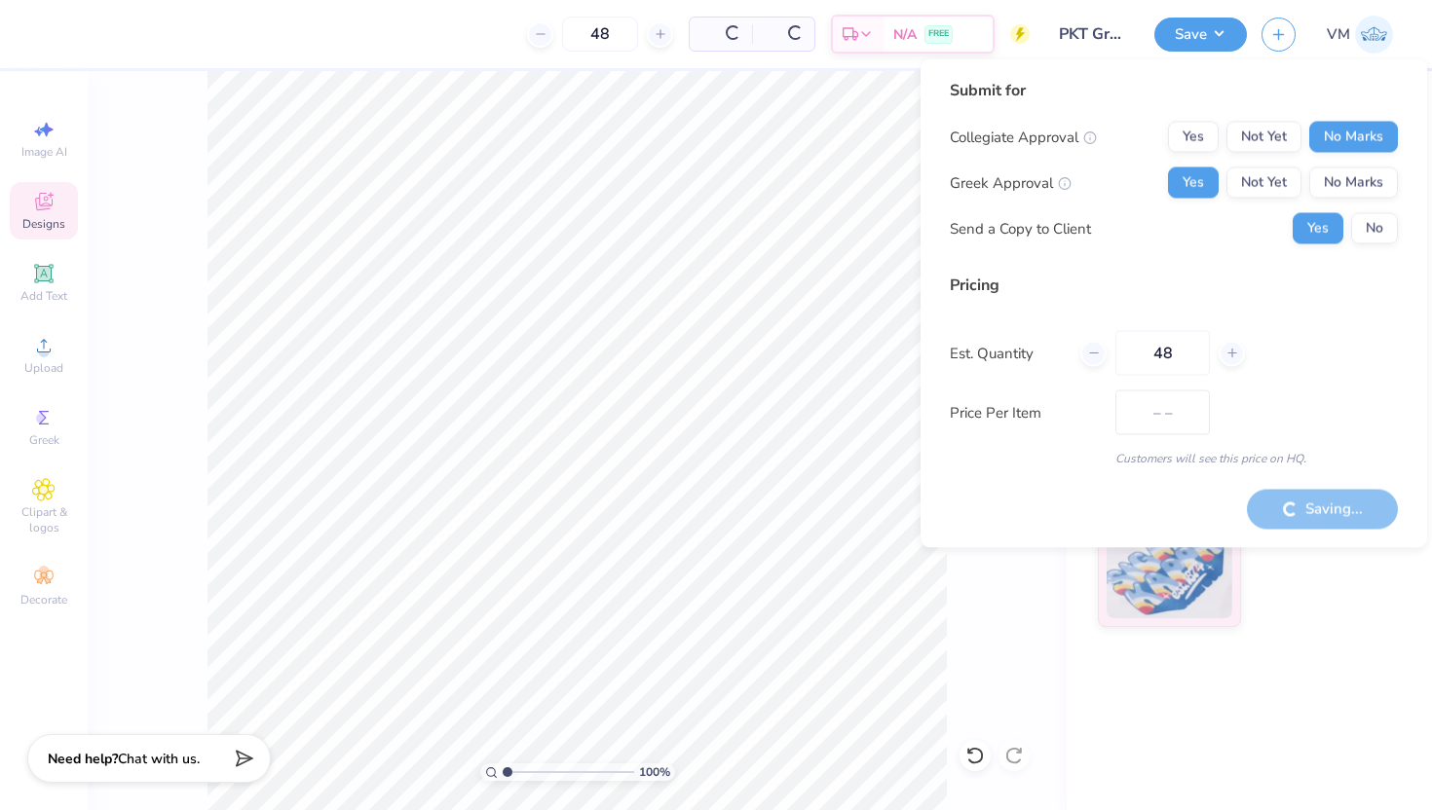
type input "$26.95"
